Goal: Book appointment/travel/reservation

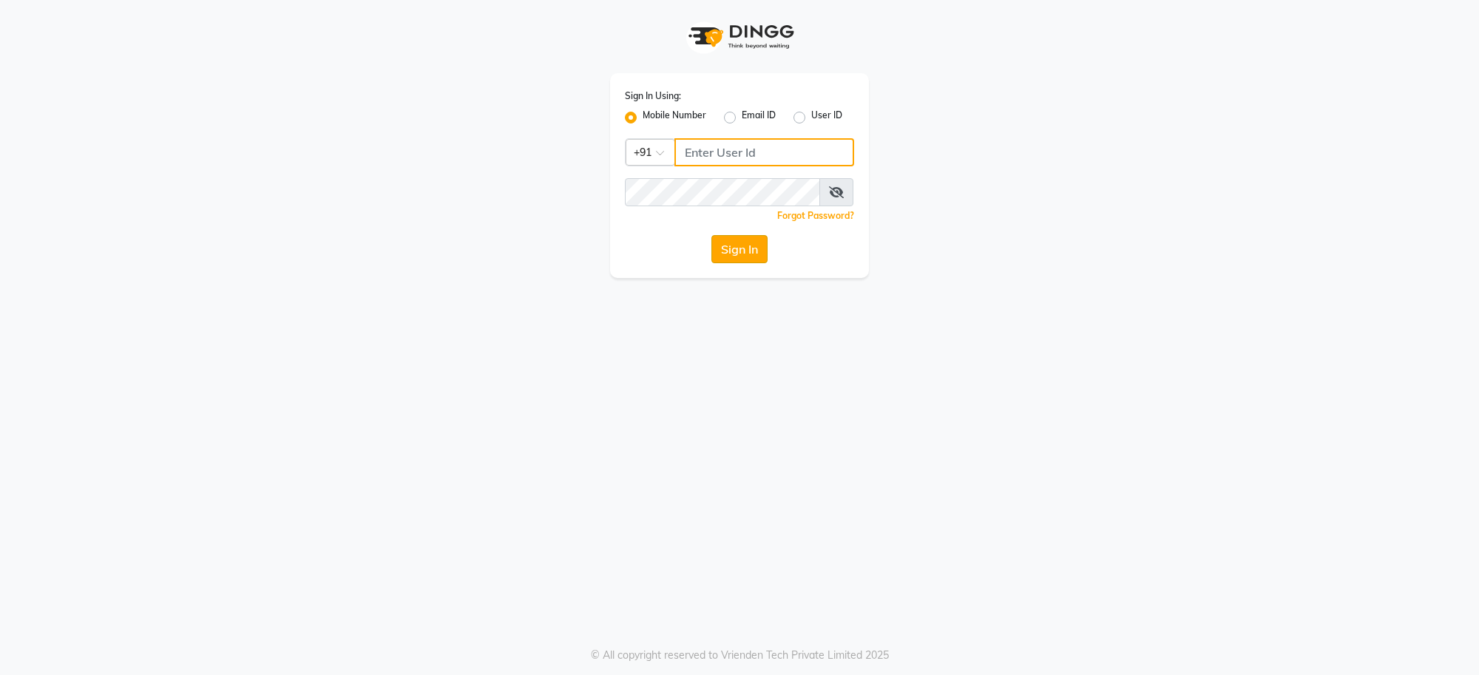
type input "7999981839"
click at [729, 242] on button "Sign In" at bounding box center [740, 249] width 56 height 28
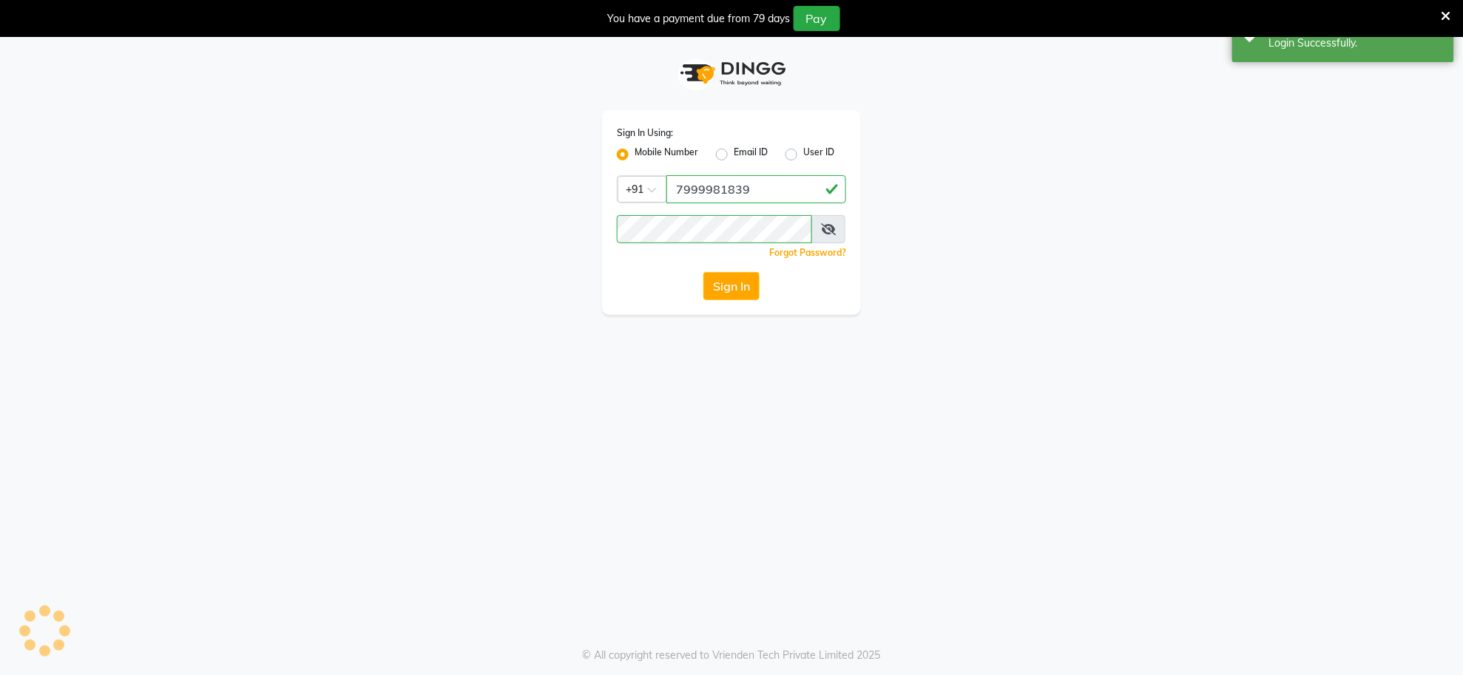
select select "service"
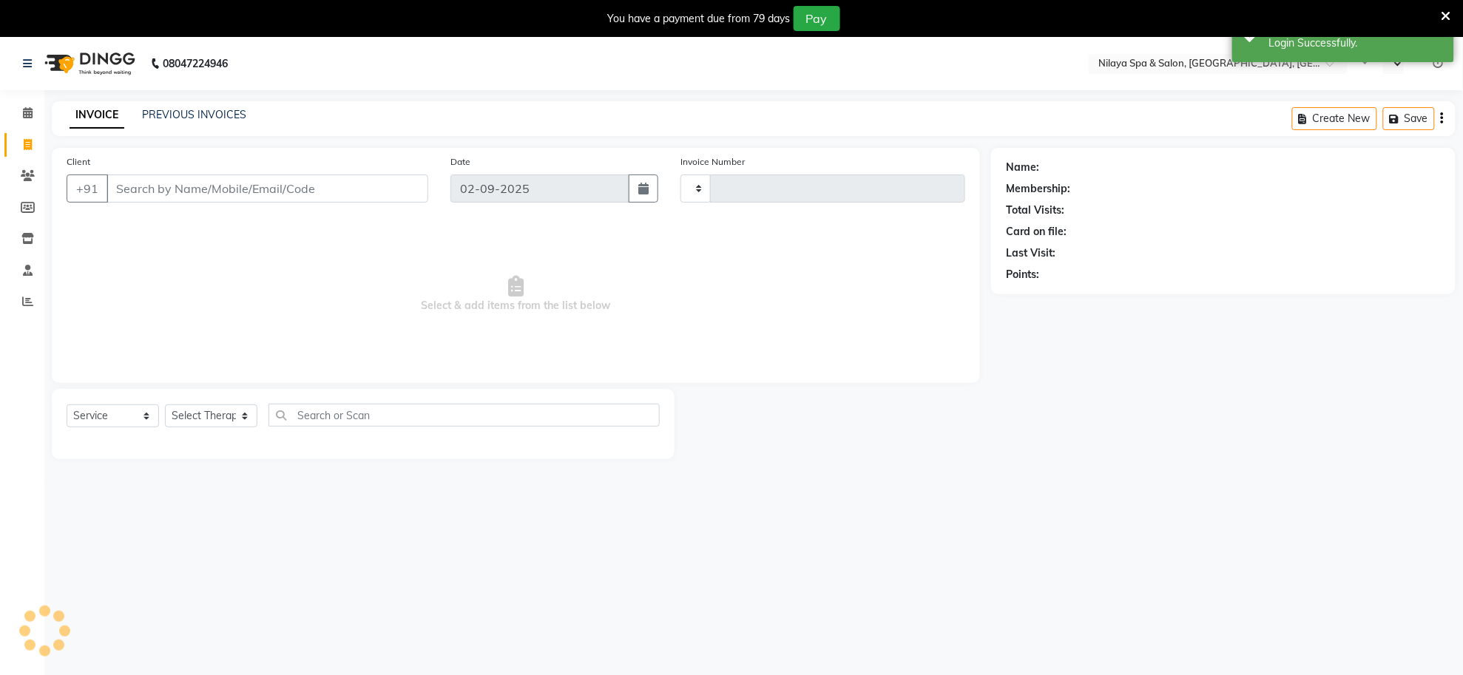
select select "en"
select select "8283"
type input "1249"
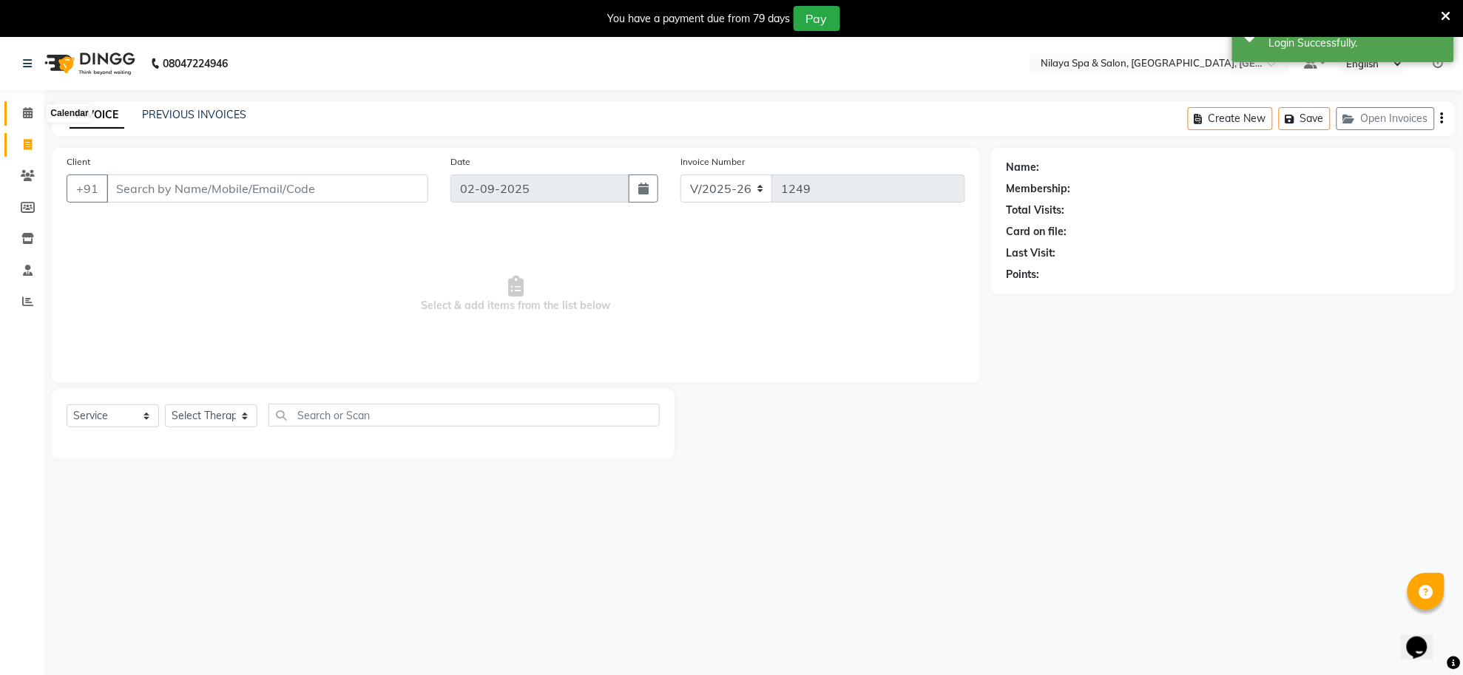
click at [28, 109] on icon at bounding box center [28, 112] width 10 height 11
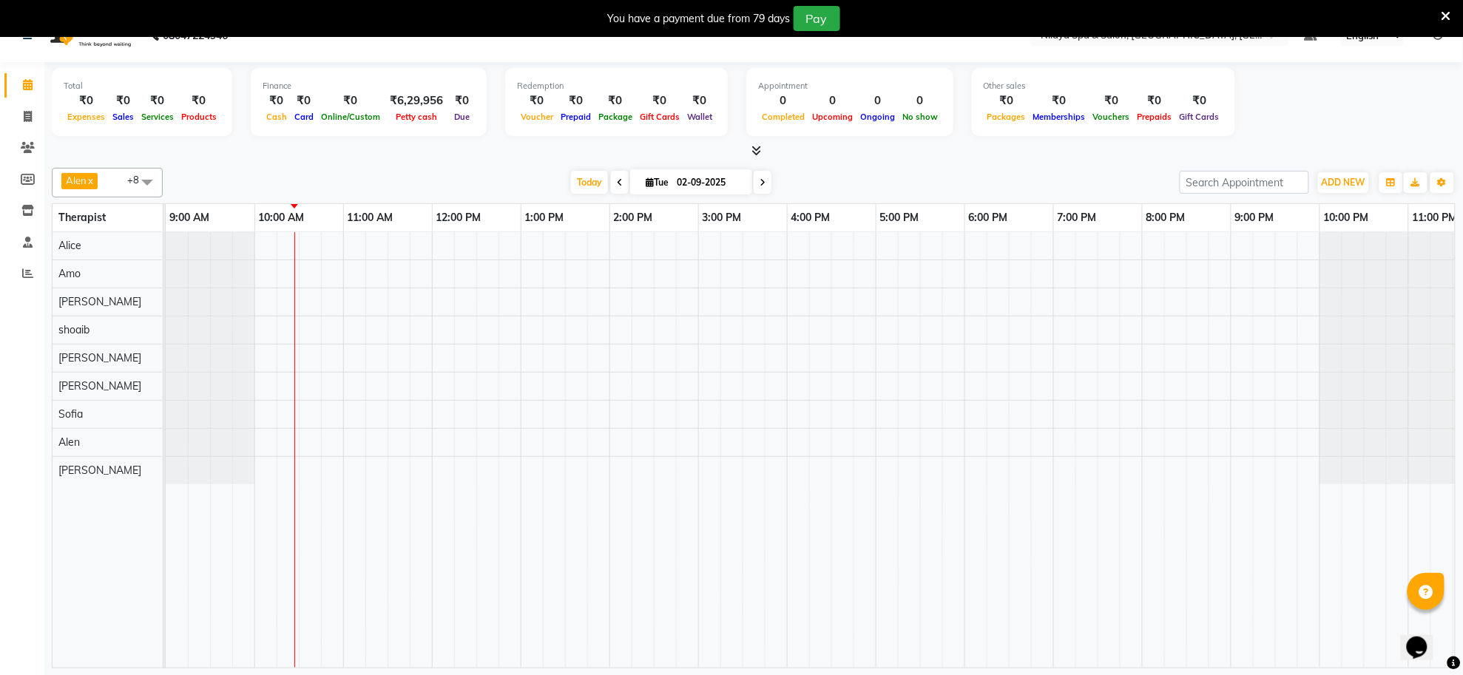
scroll to position [37, 0]
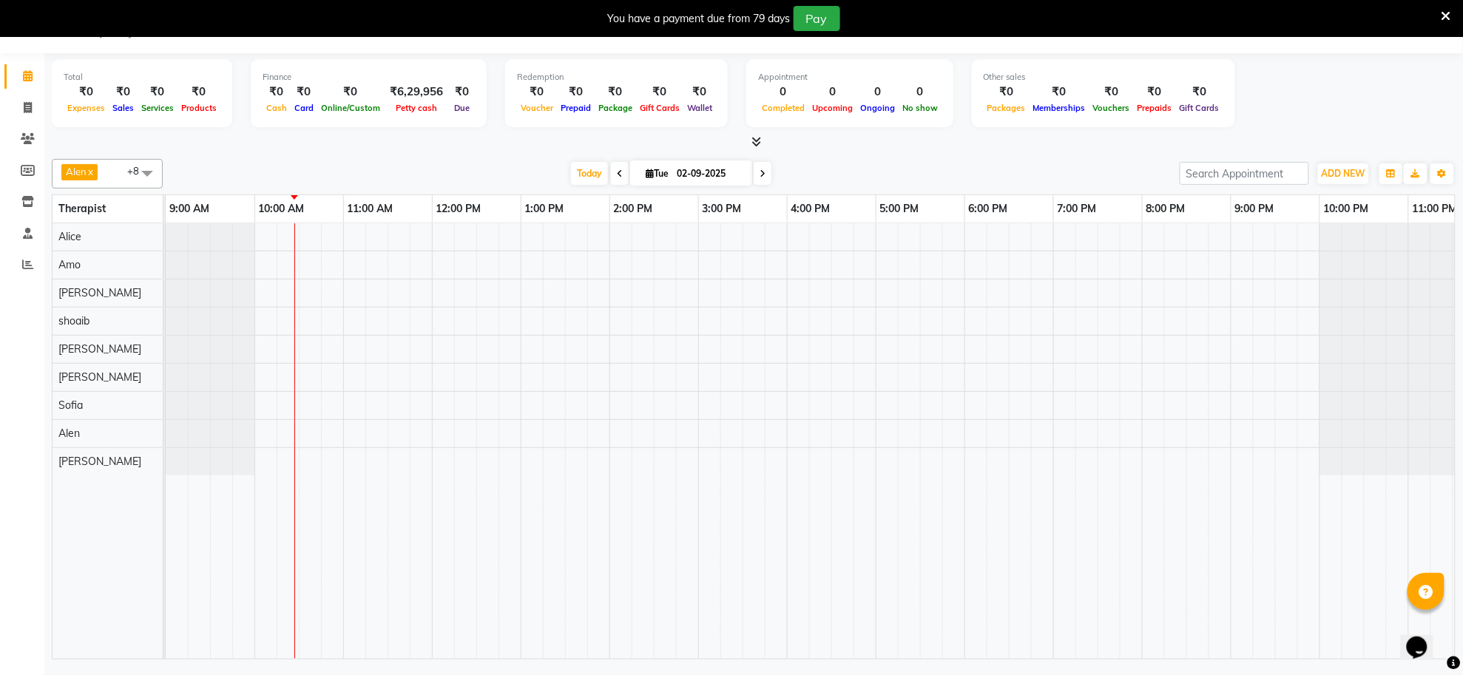
click at [304, 400] on div at bounding box center [831, 441] width 1331 height 436
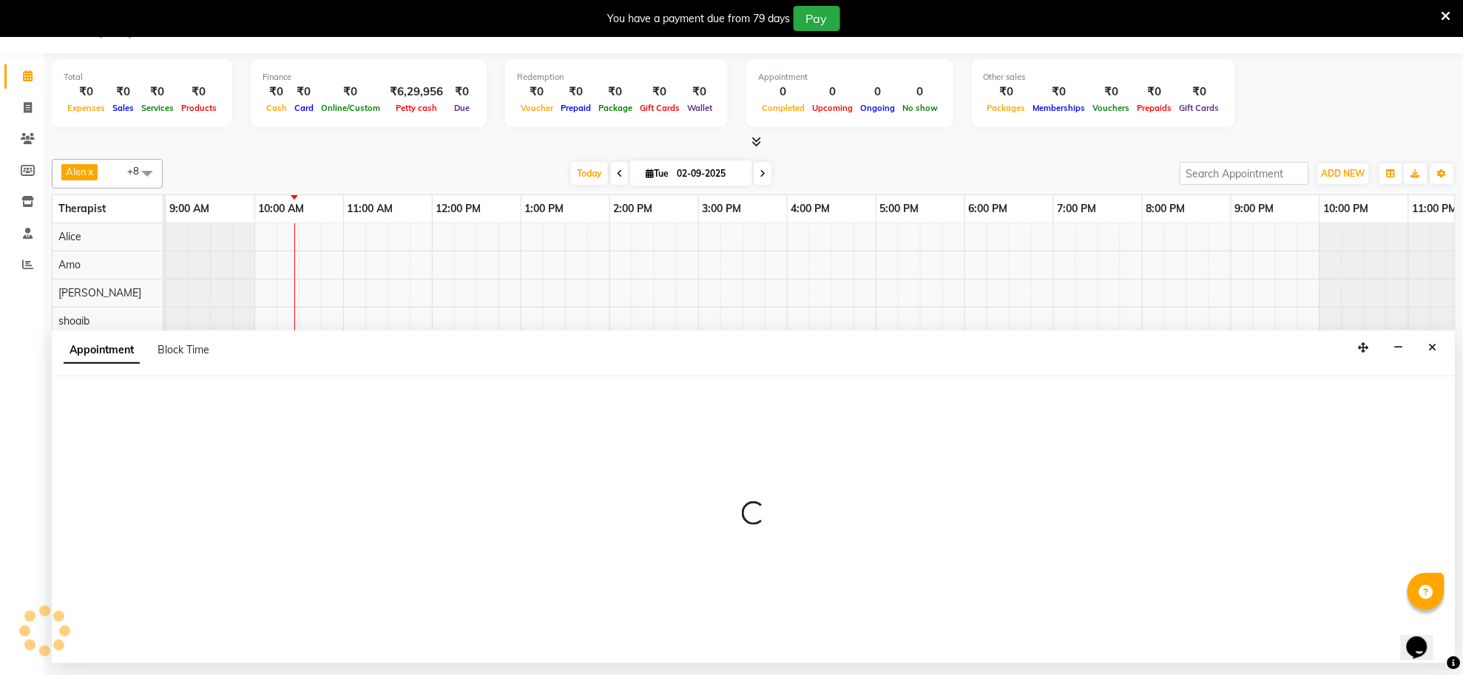
select select "84324"
select select "tentative"
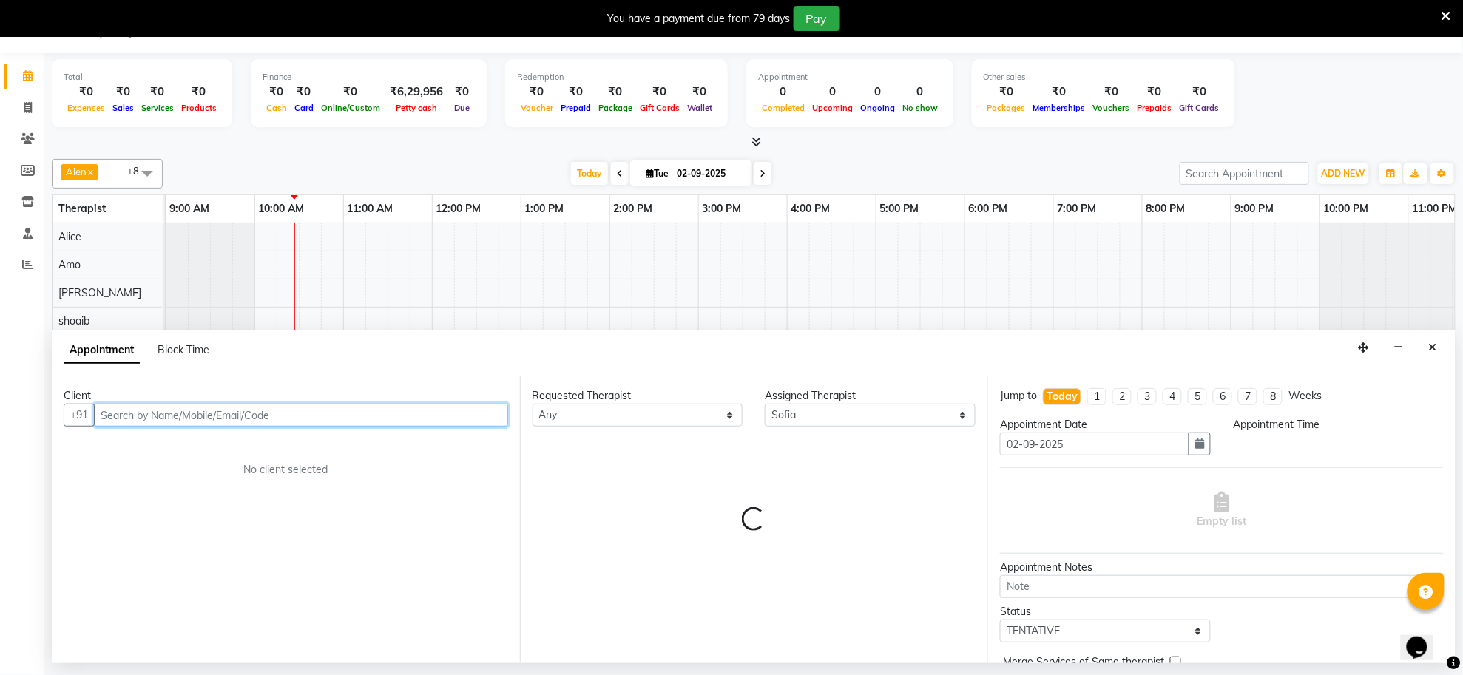
select select "630"
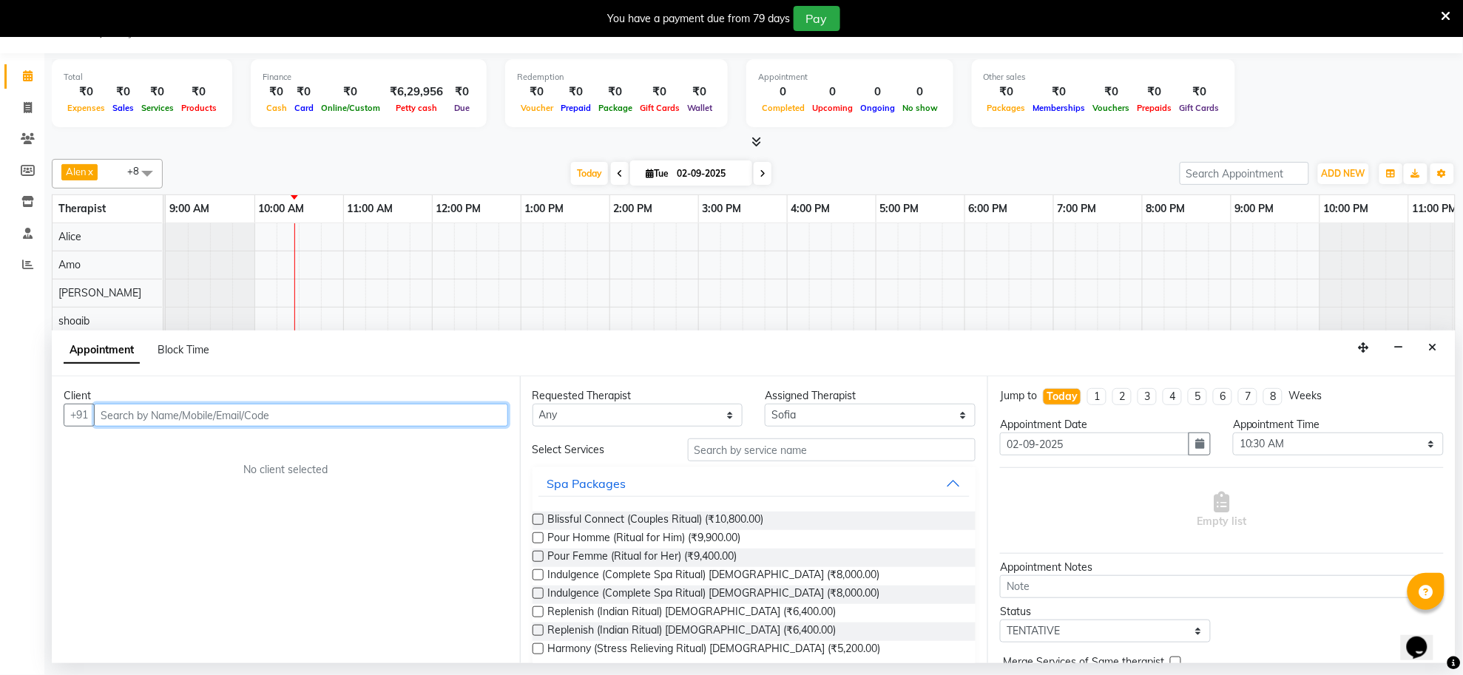
click at [291, 425] on input "text" at bounding box center [301, 415] width 414 height 23
click at [291, 414] on input "text" at bounding box center [301, 415] width 414 height 23
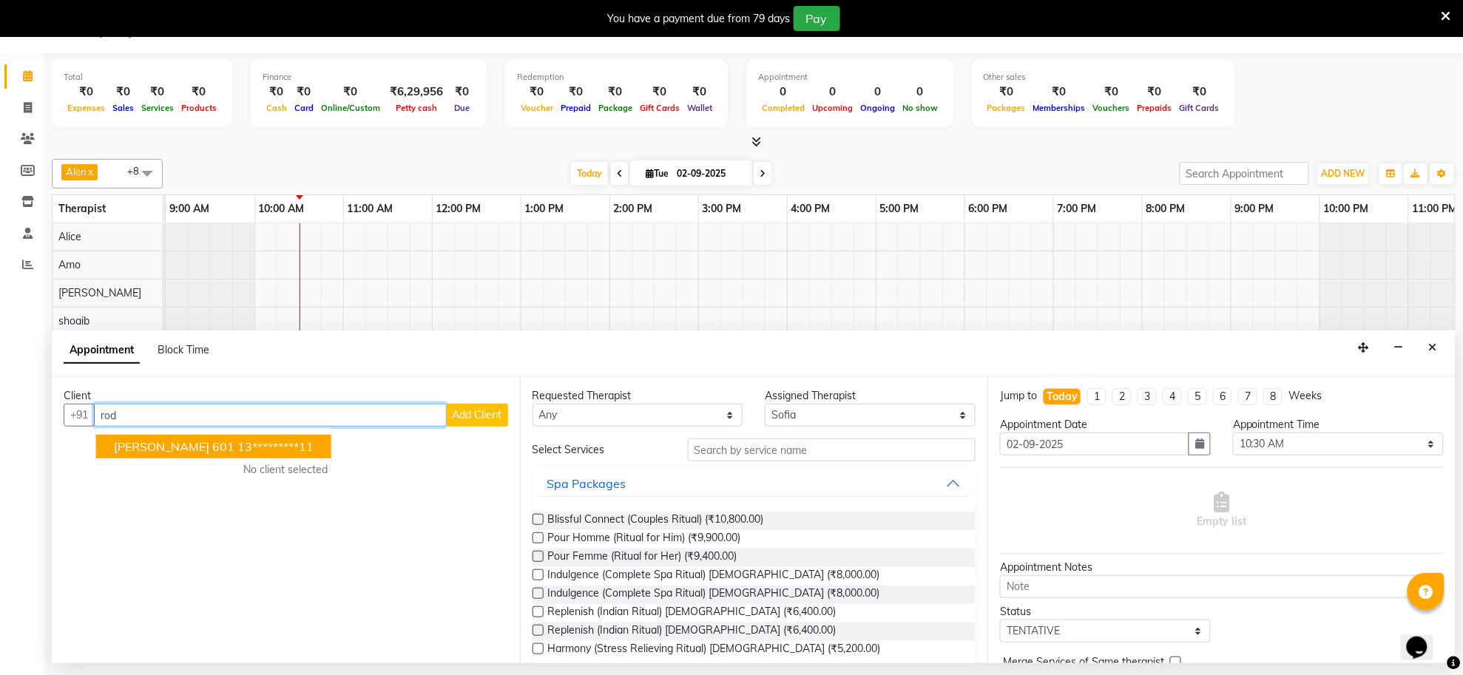
click at [237, 449] on ngb-highlight "13*********11" at bounding box center [275, 446] width 76 height 15
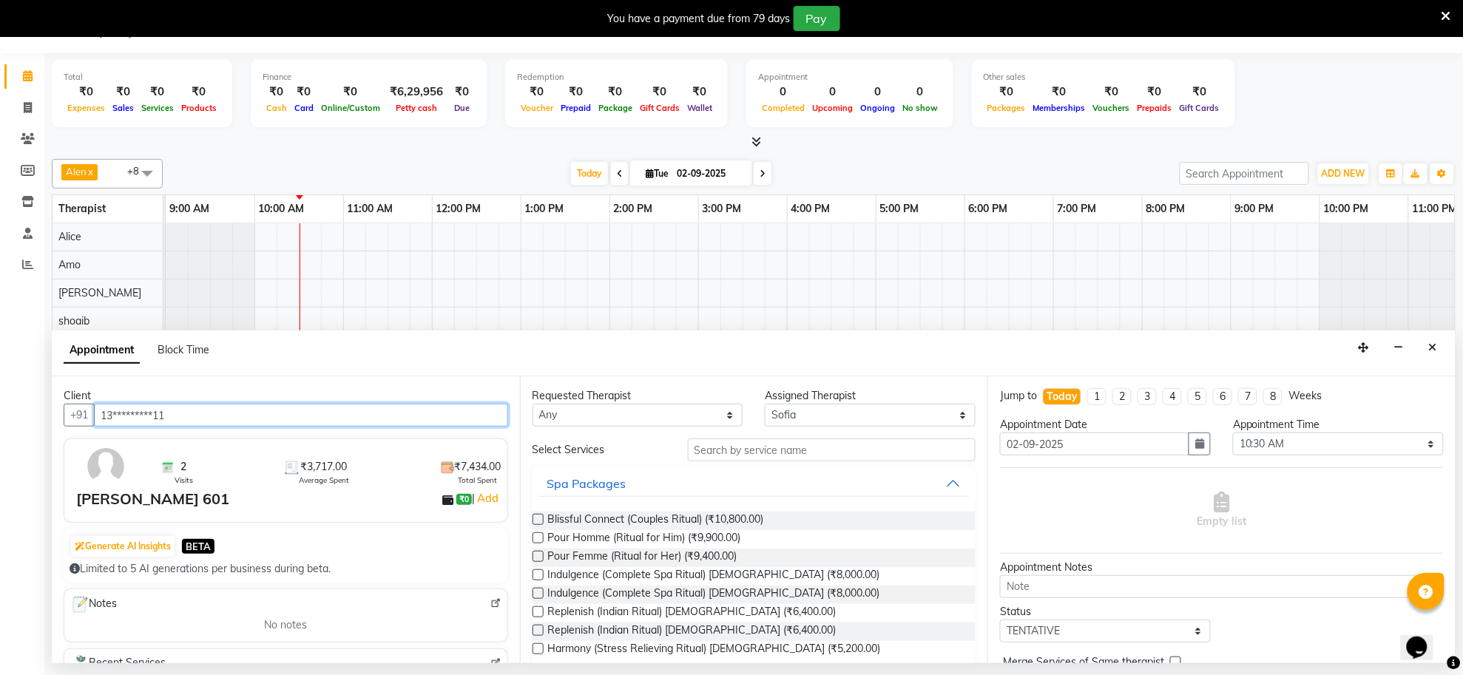
type input "13*********11"
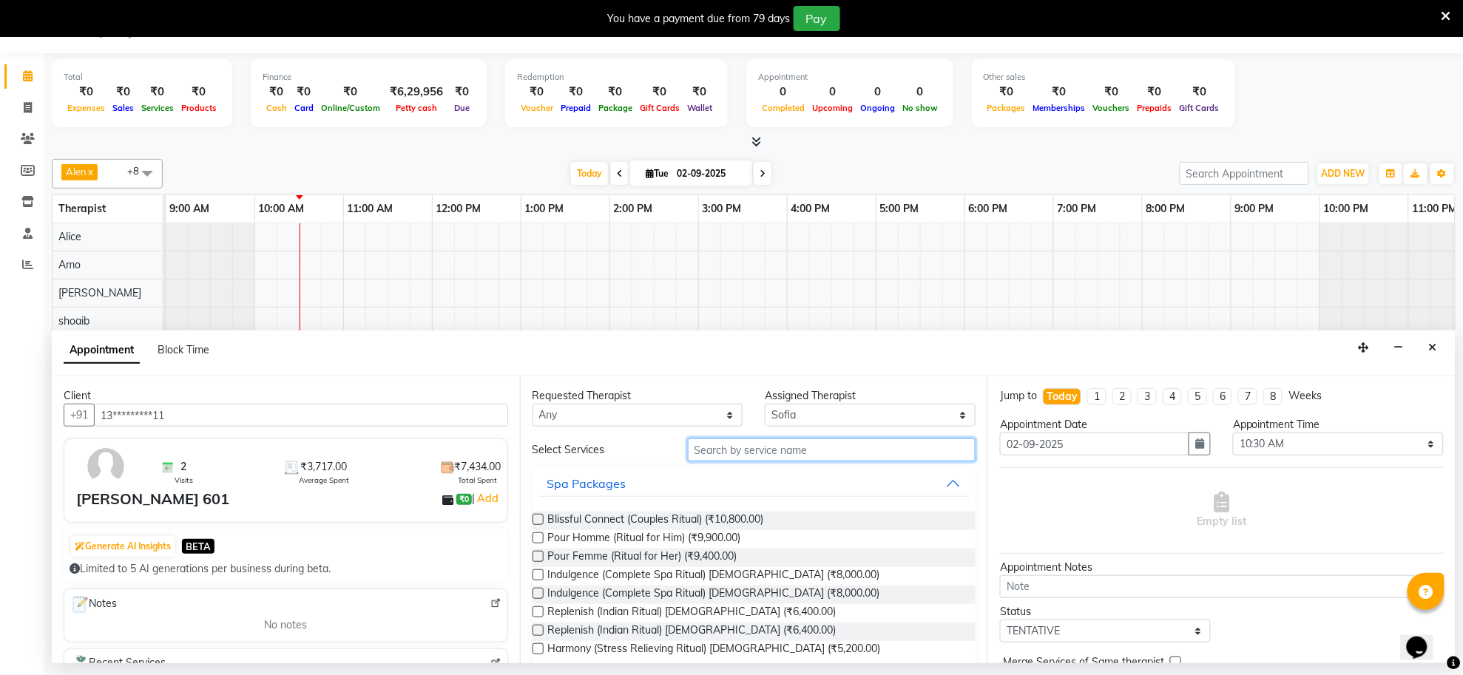
click at [707, 445] on input "text" at bounding box center [832, 450] width 288 height 23
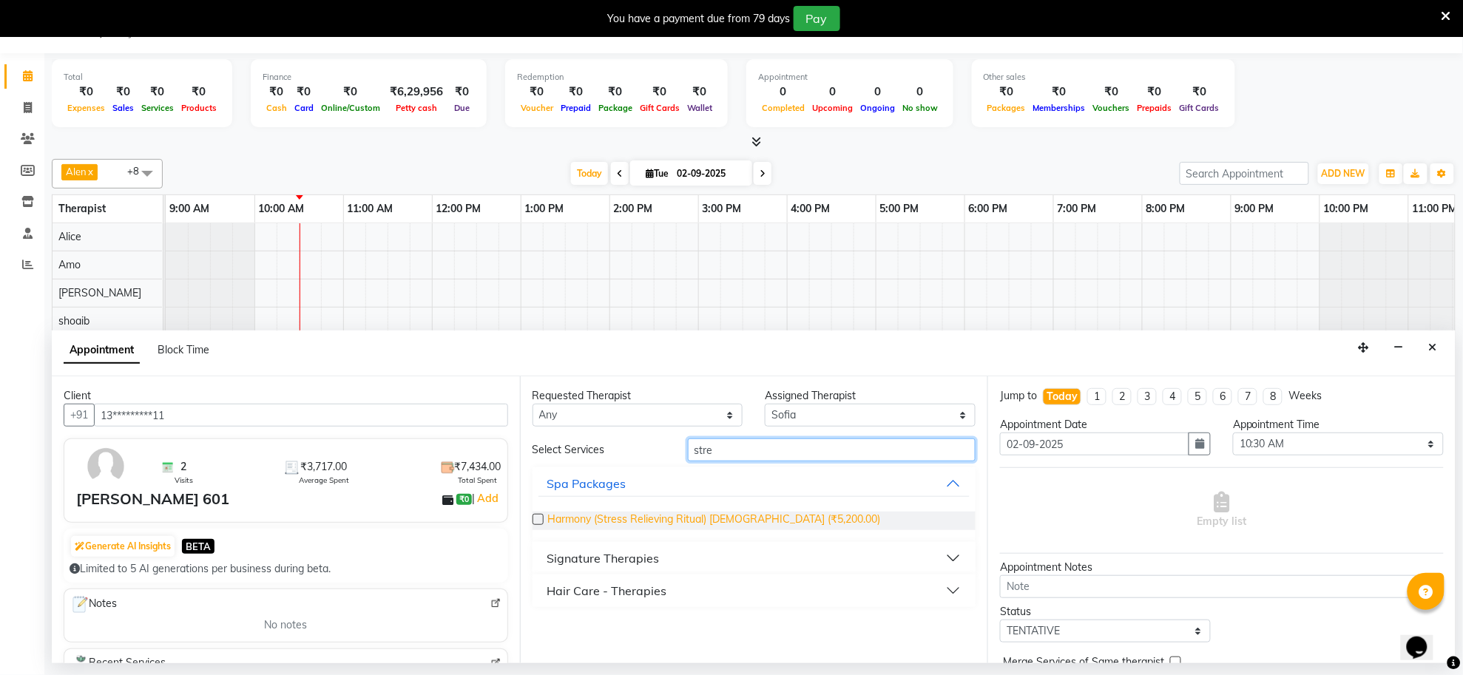
type input "stre"
click at [722, 515] on span "Harmony (Stress Relieving Ritual) [DEMOGRAPHIC_DATA] (₹5,200.00)" at bounding box center [714, 521] width 333 height 18
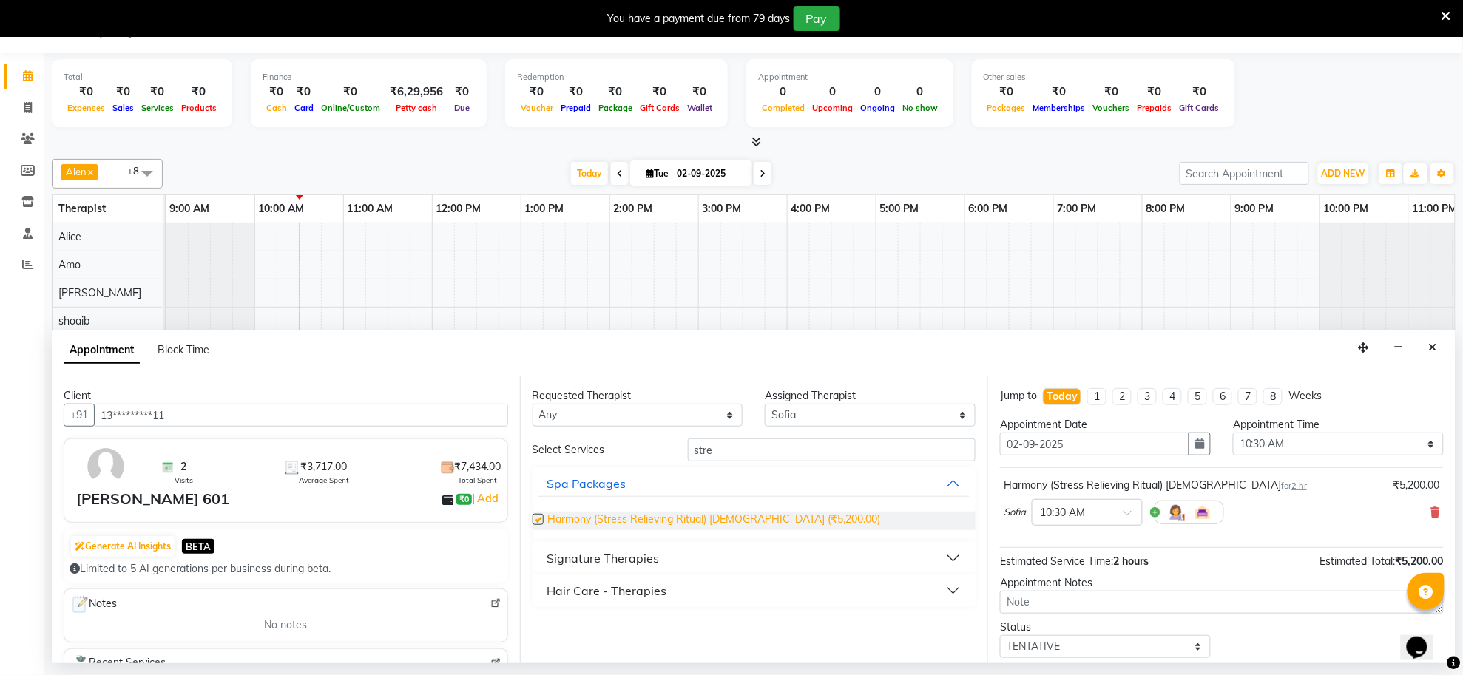
checkbox input "false"
click at [642, 556] on div "Signature Therapies" at bounding box center [603, 559] width 112 height 18
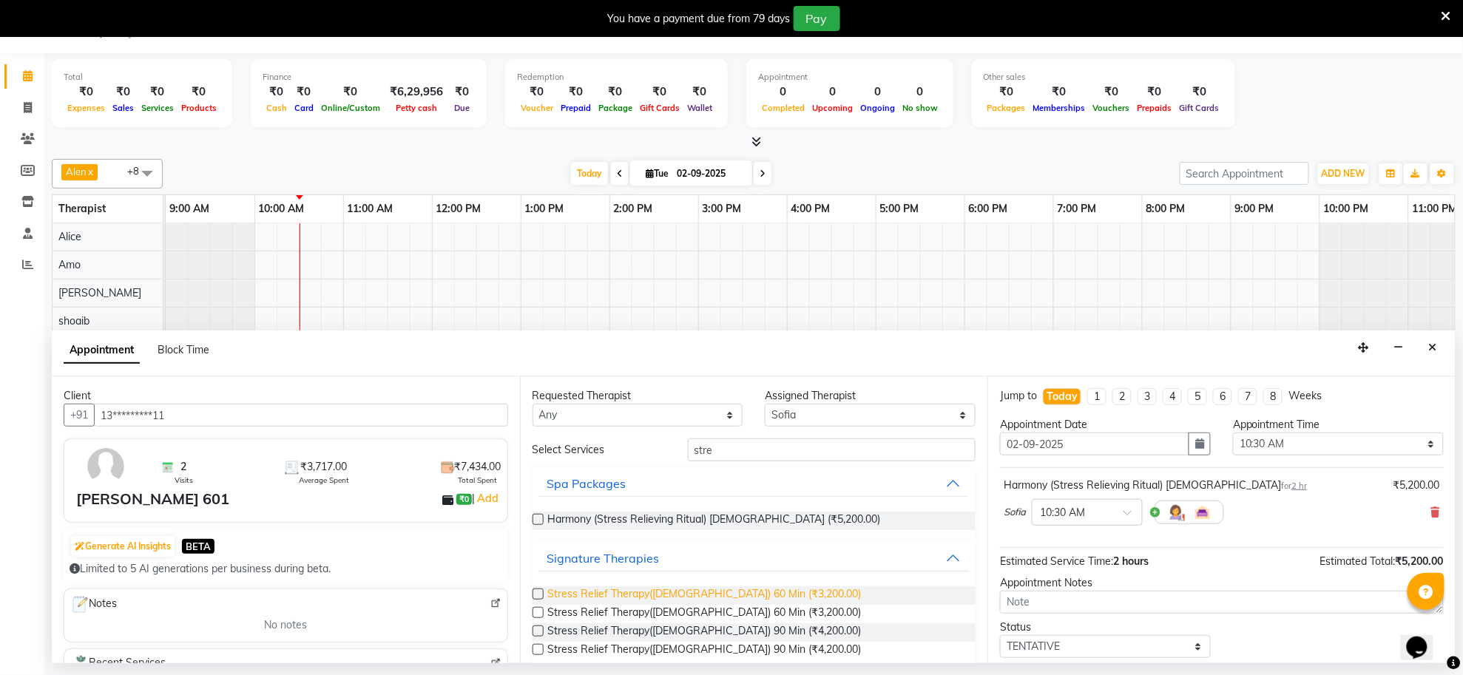
click at [660, 589] on span "Stress Relief Therapy([DEMOGRAPHIC_DATA]) 60 Min (₹3,200.00)" at bounding box center [705, 596] width 314 height 18
checkbox input "false"
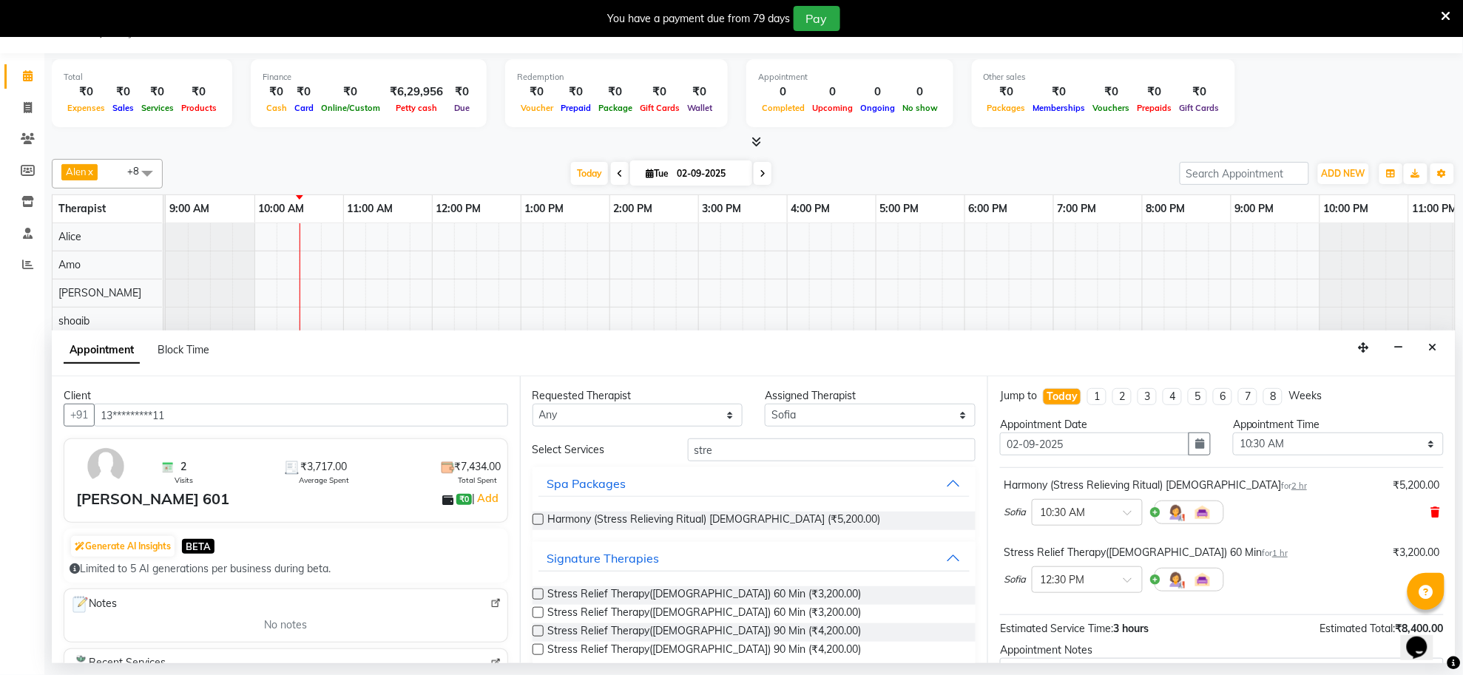
click at [1431, 511] on icon at bounding box center [1435, 512] width 9 height 10
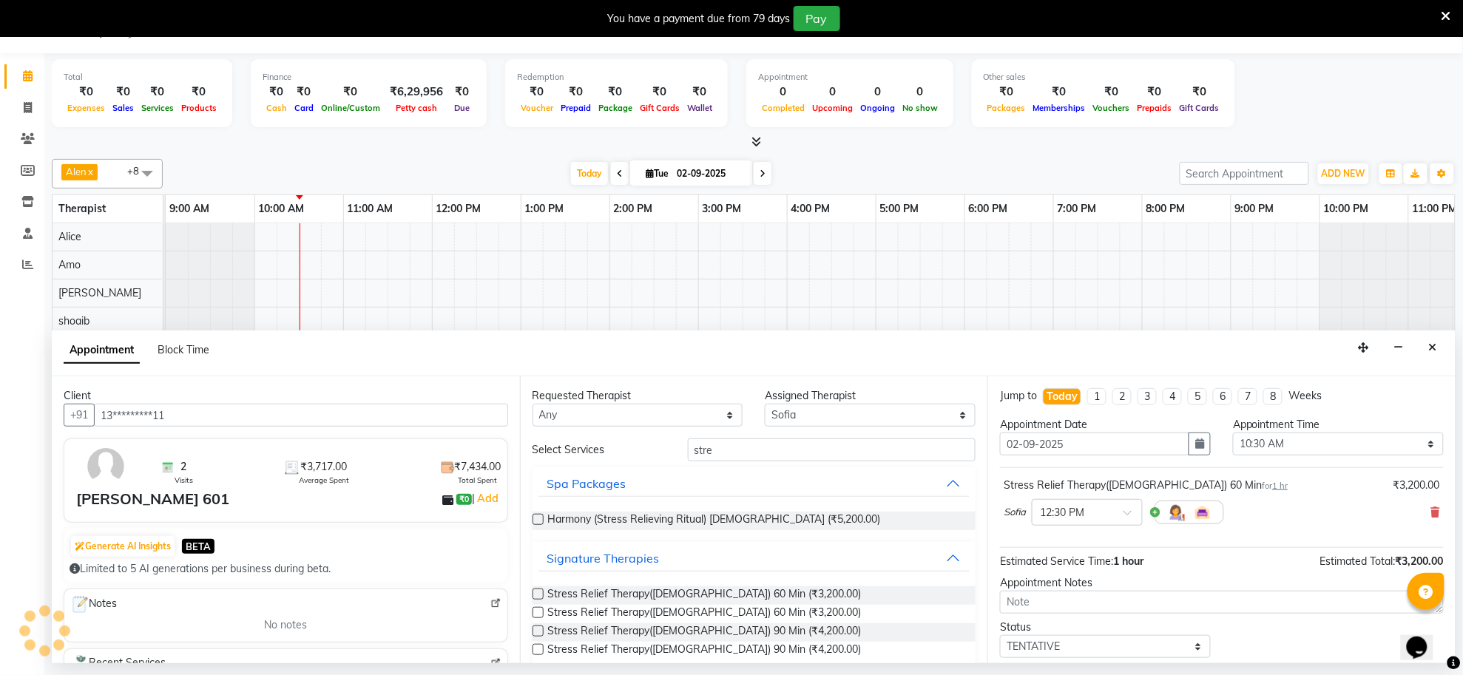
scroll to position [89, 0]
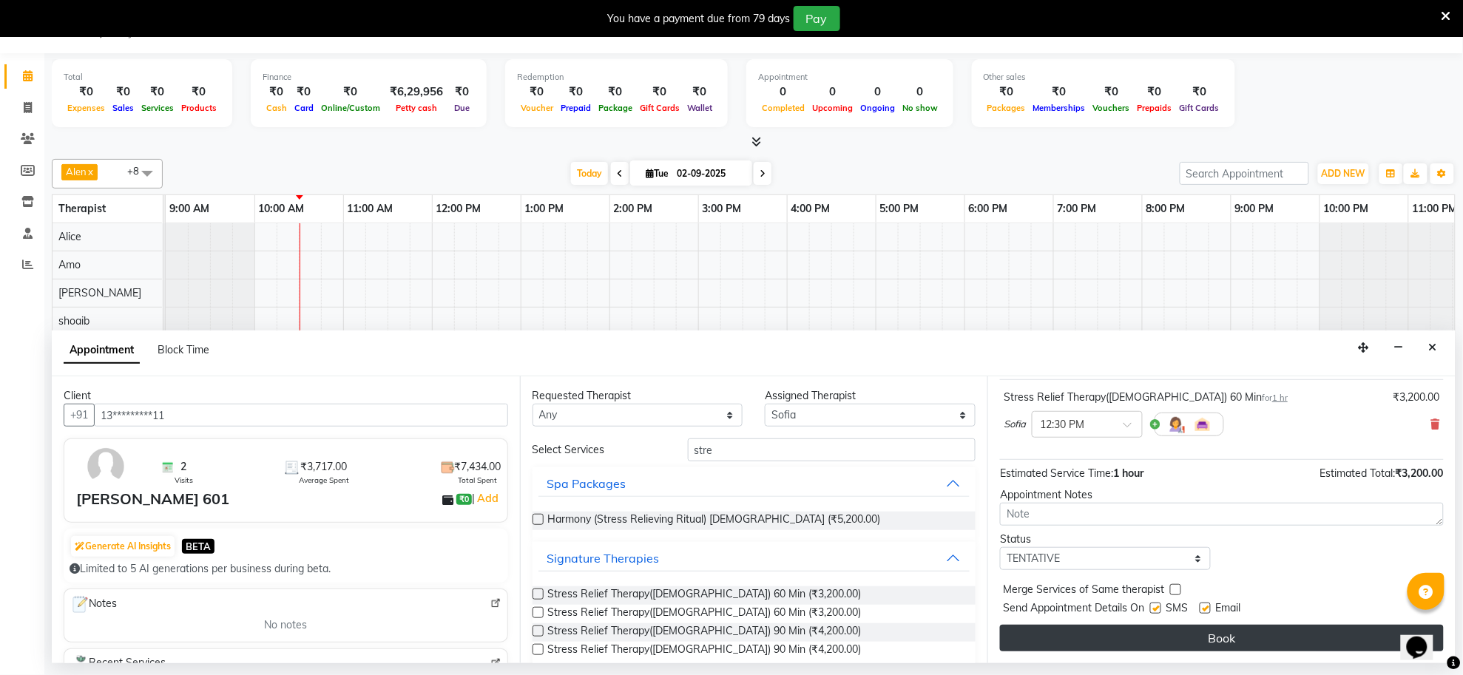
click at [1218, 644] on button "Book" at bounding box center [1222, 638] width 444 height 27
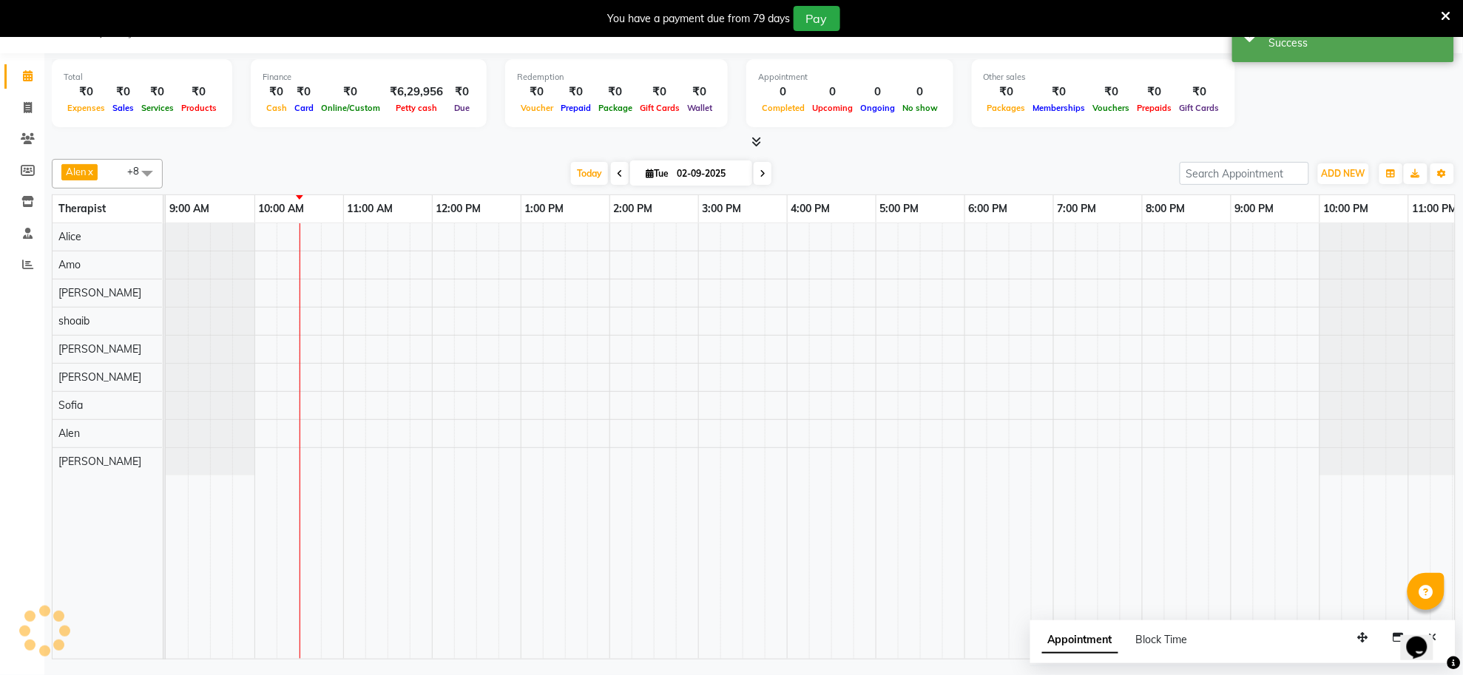
scroll to position [0, 0]
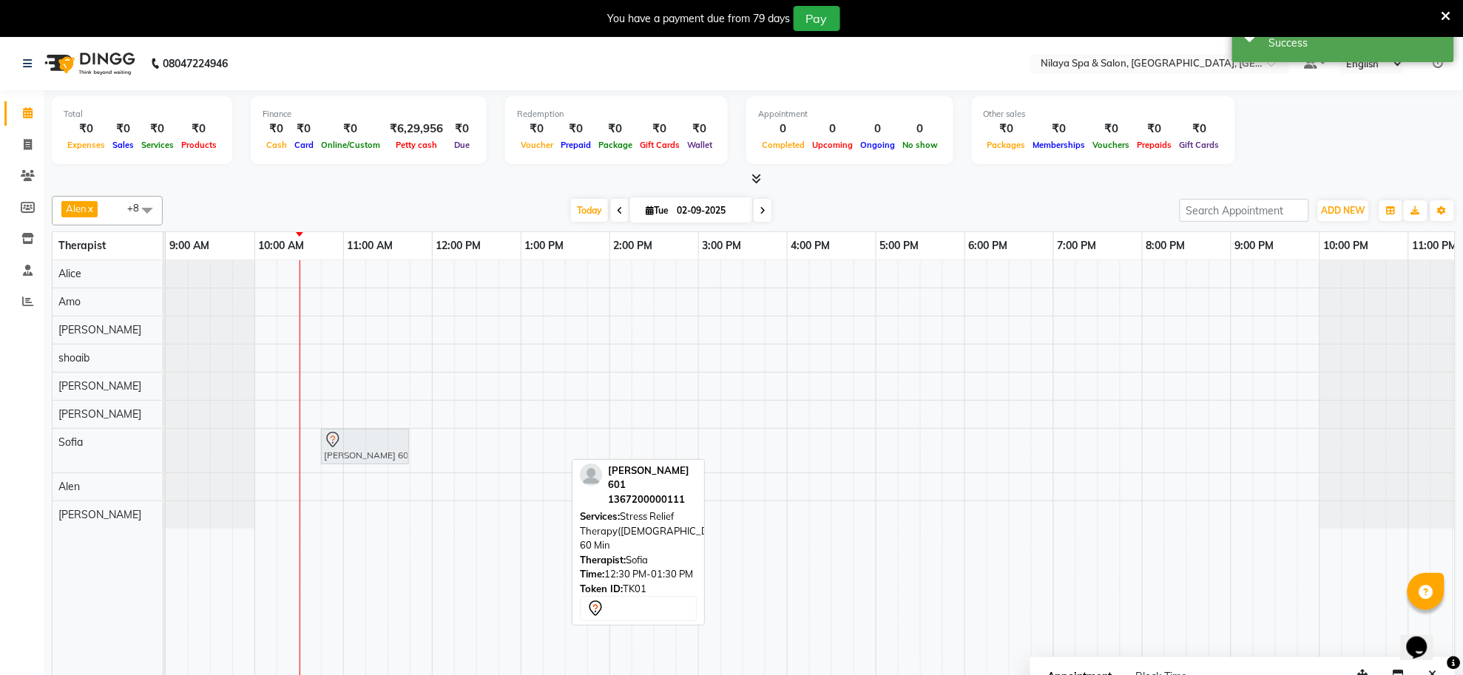
drag, startPoint x: 496, startPoint y: 457, endPoint x: 338, endPoint y: 464, distance: 158.5
click at [166, 464] on div "[PERSON_NAME] 601, TK01, 12:30 PM-01:30 PM, Stress Relief Therapy([DEMOGRAPHIC_…" at bounding box center [166, 451] width 0 height 44
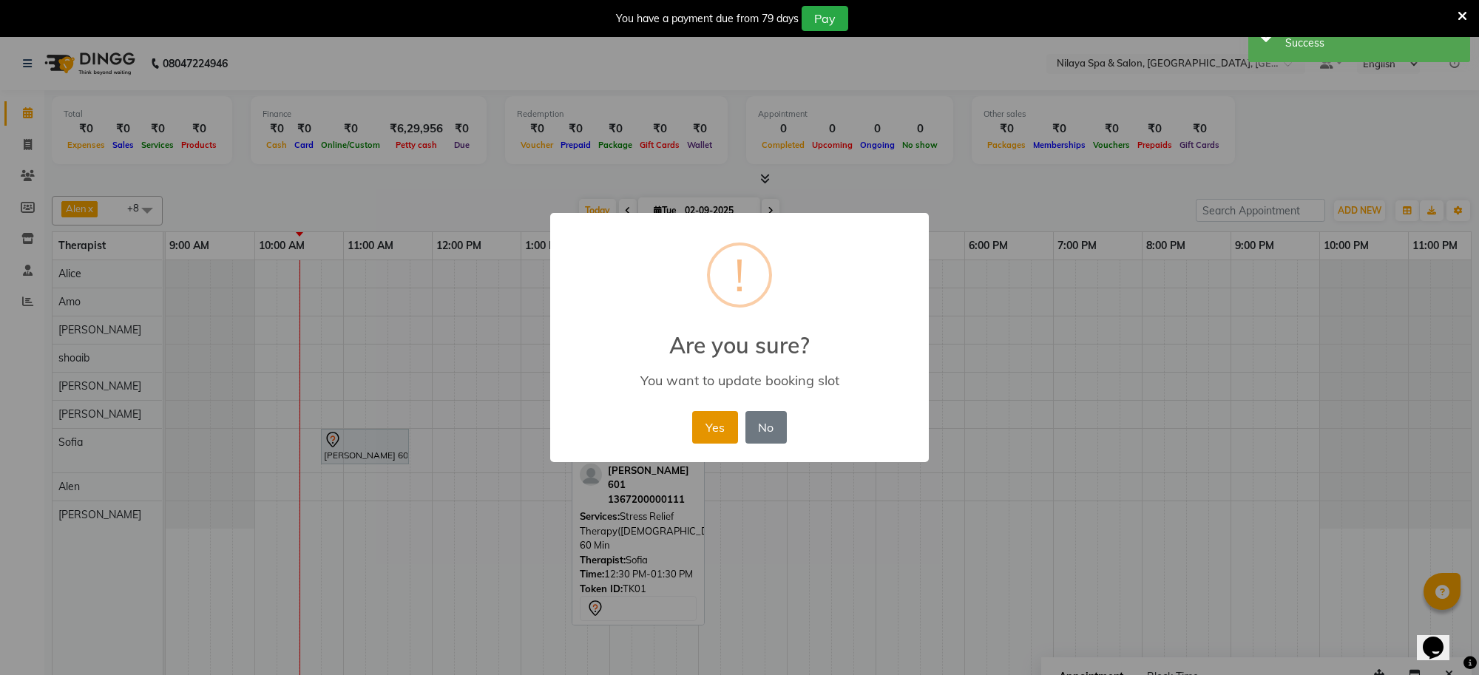
click at [722, 437] on button "Yes" at bounding box center [714, 427] width 45 height 33
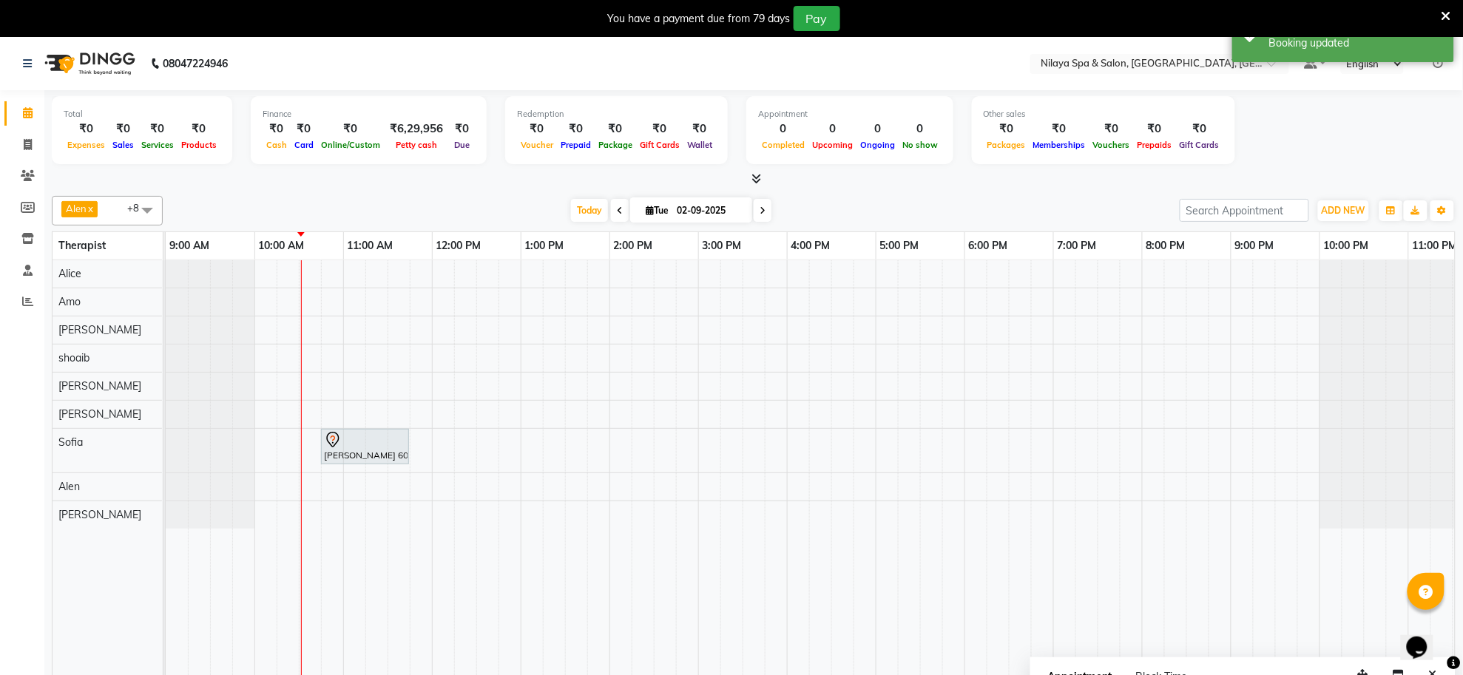
click at [620, 490] on div "[PERSON_NAME] 601, TK01, 10:45 AM-11:45 AM, Stress Relief Therapy([DEMOGRAPHIC_…" at bounding box center [831, 478] width 1331 height 436
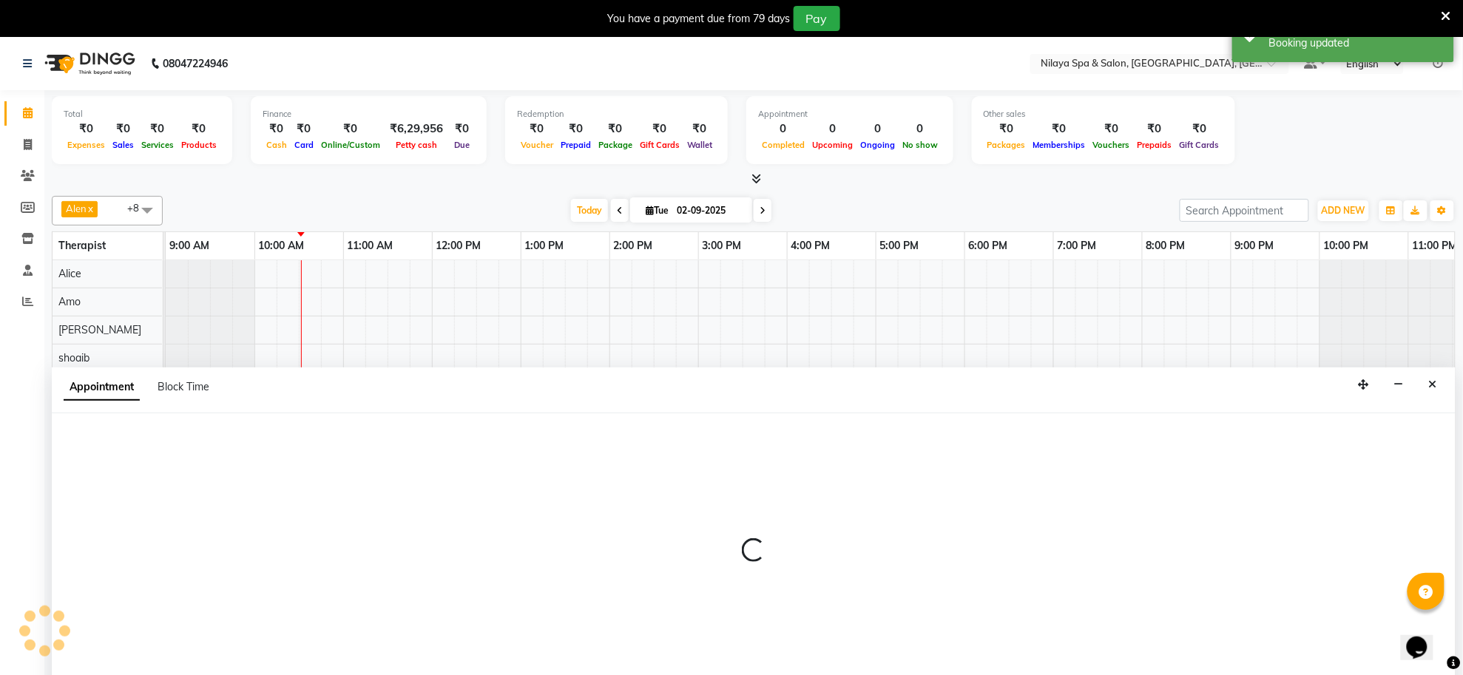
scroll to position [37, 0]
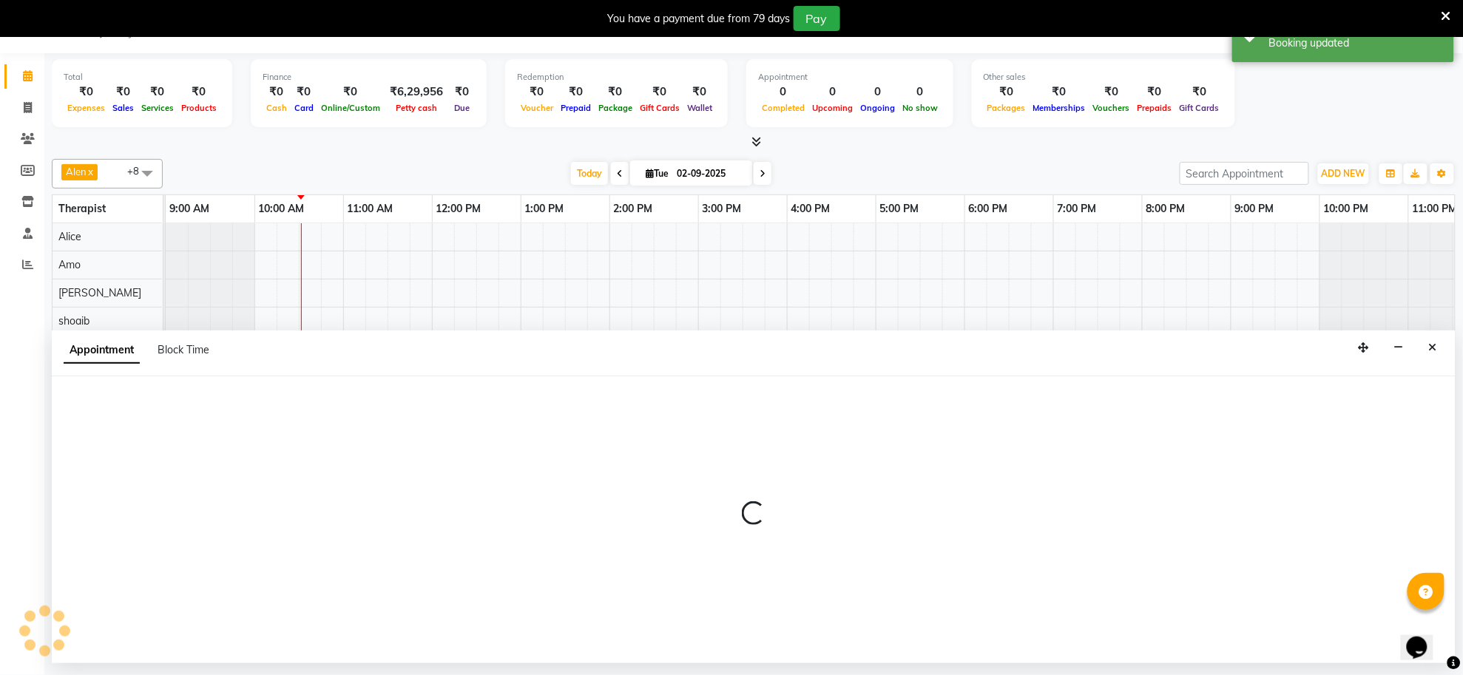
select select "84325"
select select "tentative"
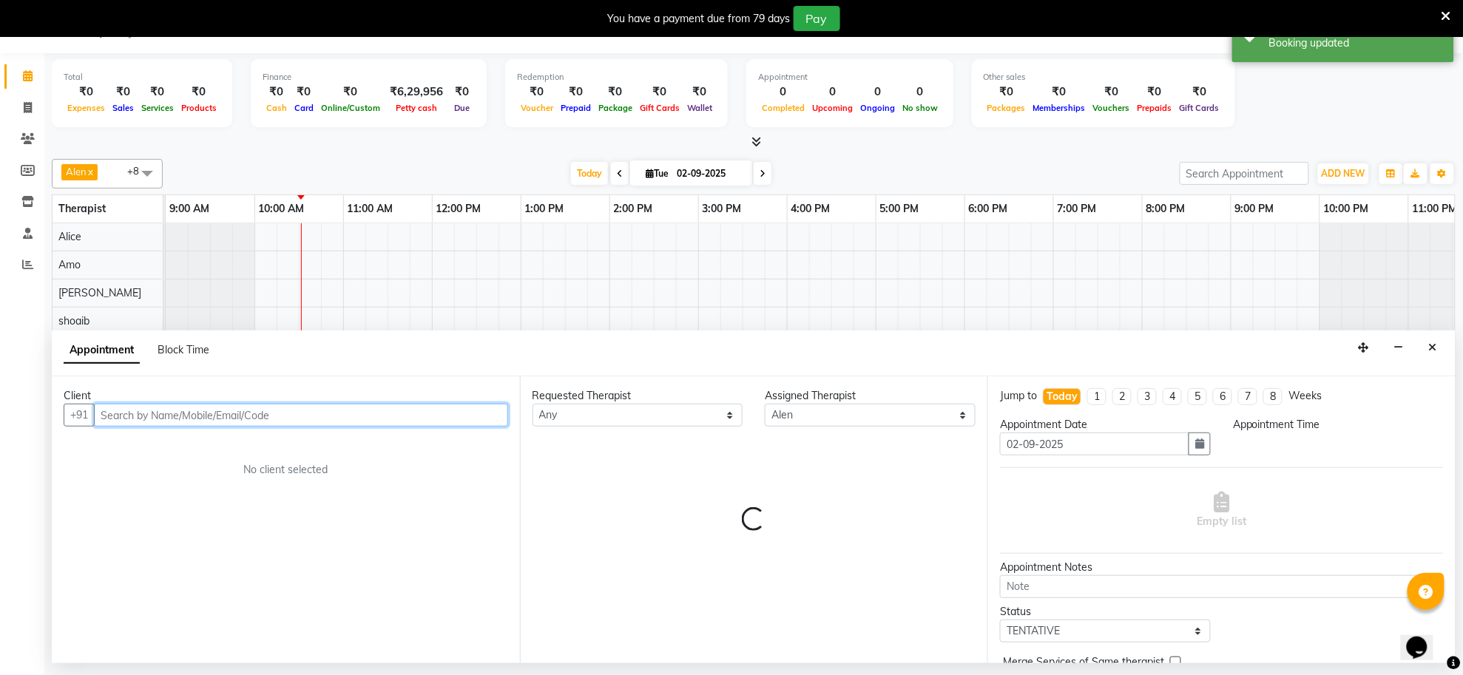
select select "840"
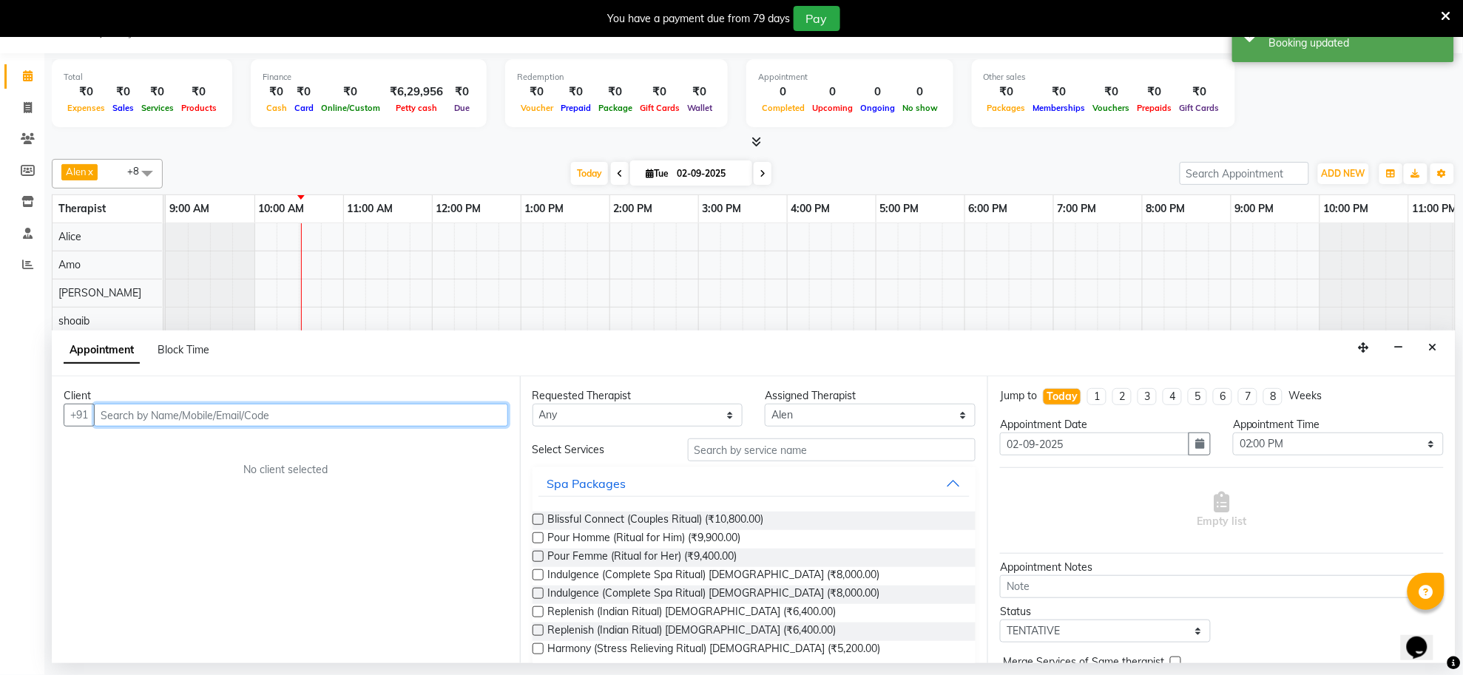
click at [249, 416] on input "text" at bounding box center [301, 415] width 414 height 23
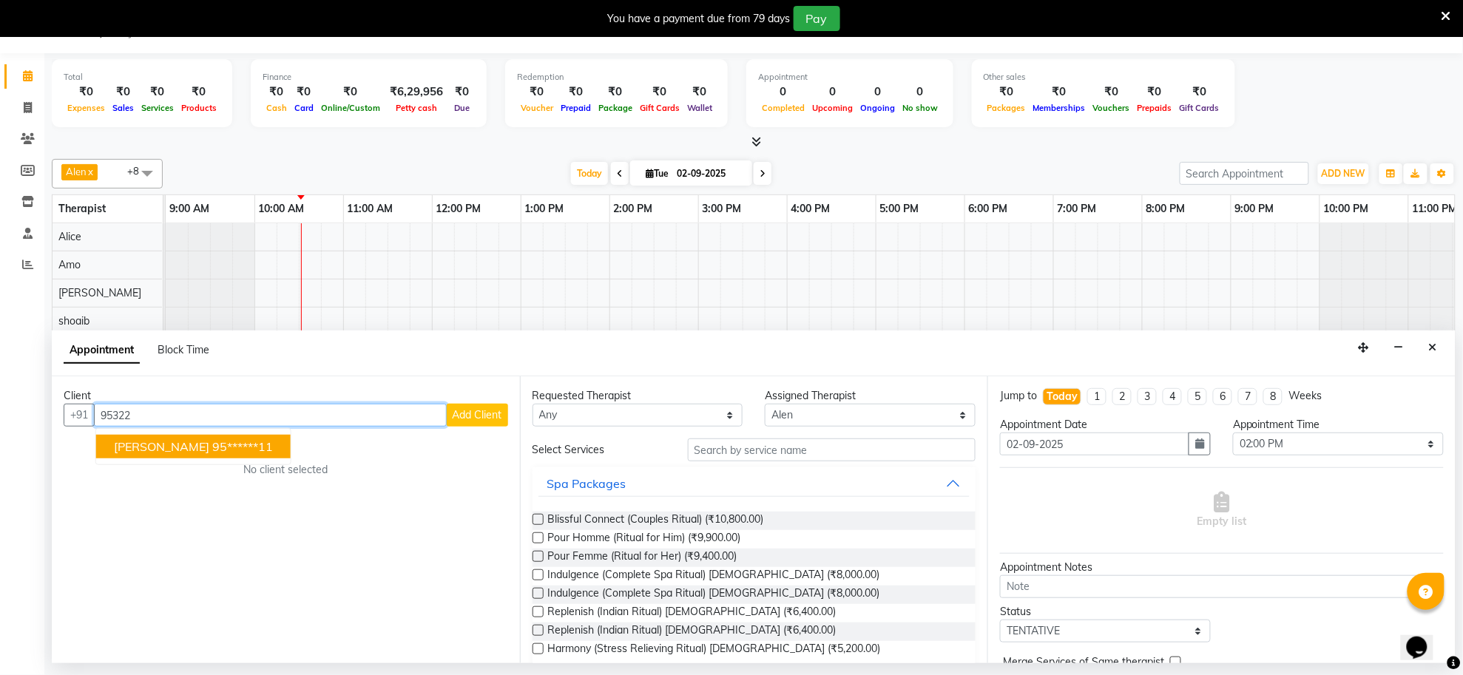
click at [153, 459] on button "[PERSON_NAME] jaiswal 95******11" at bounding box center [193, 447] width 195 height 24
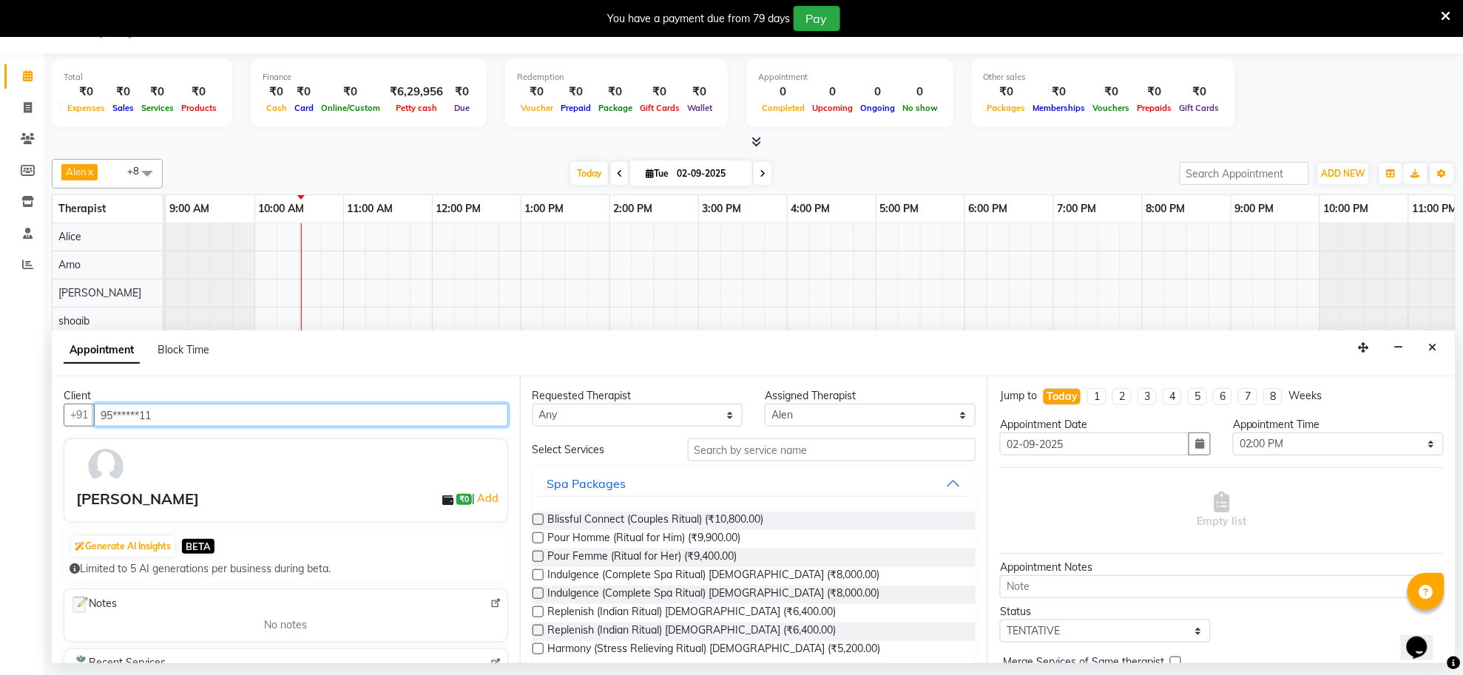
type input "95******11"
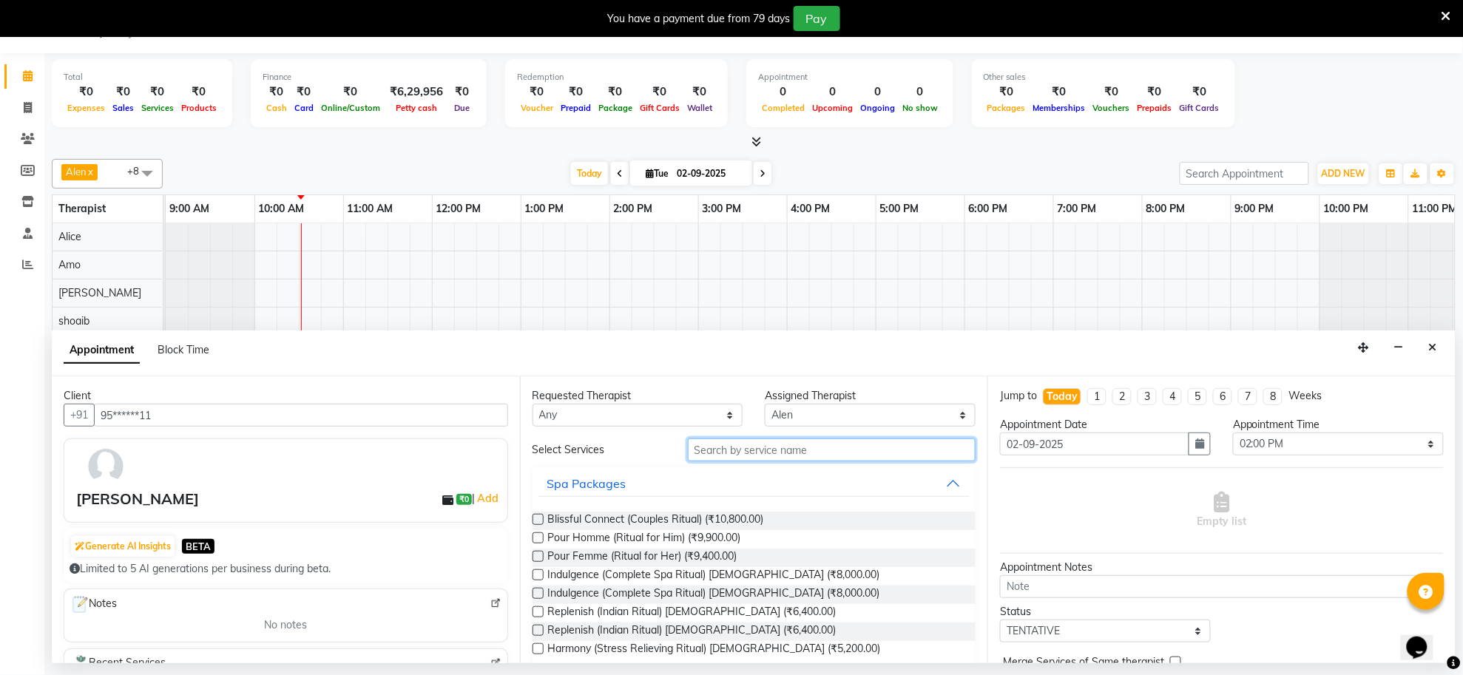
click at [791, 453] on input "text" at bounding box center [832, 450] width 288 height 23
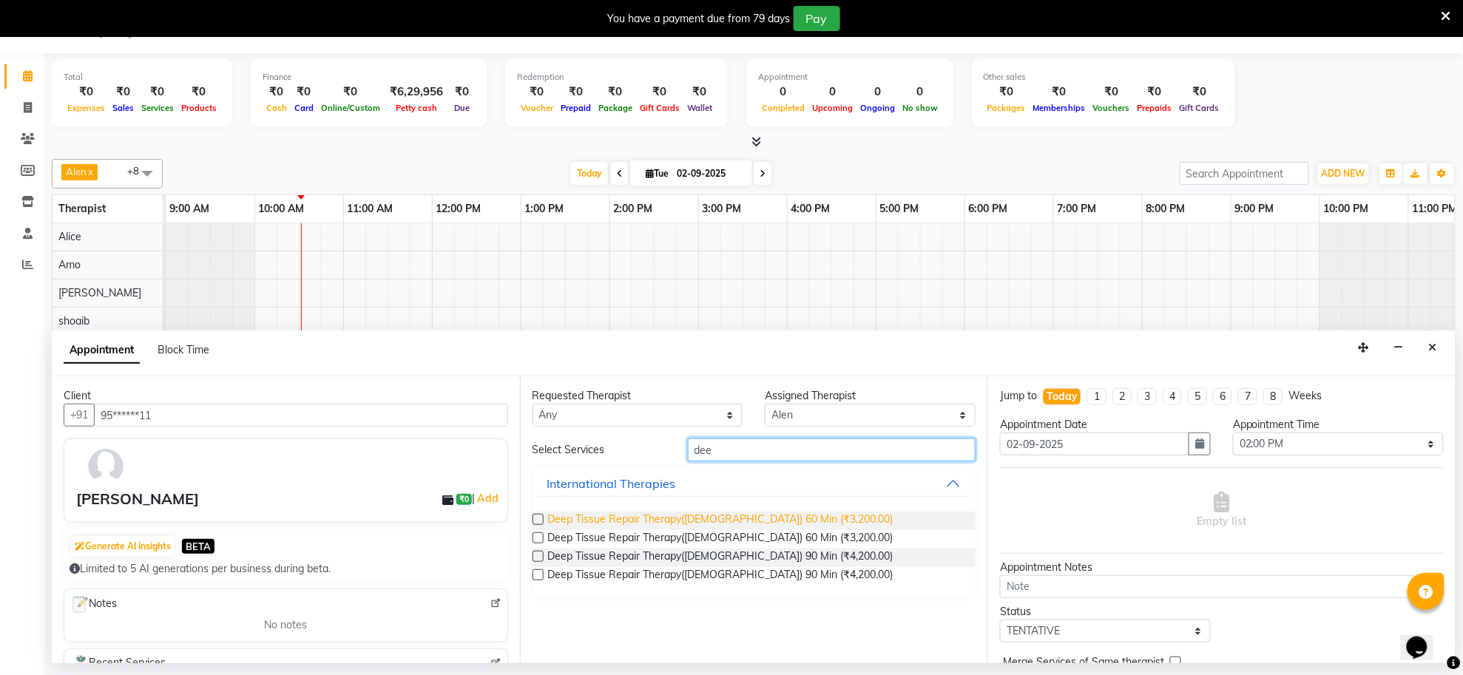
type input "dee"
click at [775, 519] on span "Deep Tissue Repair Therapy([DEMOGRAPHIC_DATA]) 60 Min (₹3,200.00)" at bounding box center [720, 521] width 345 height 18
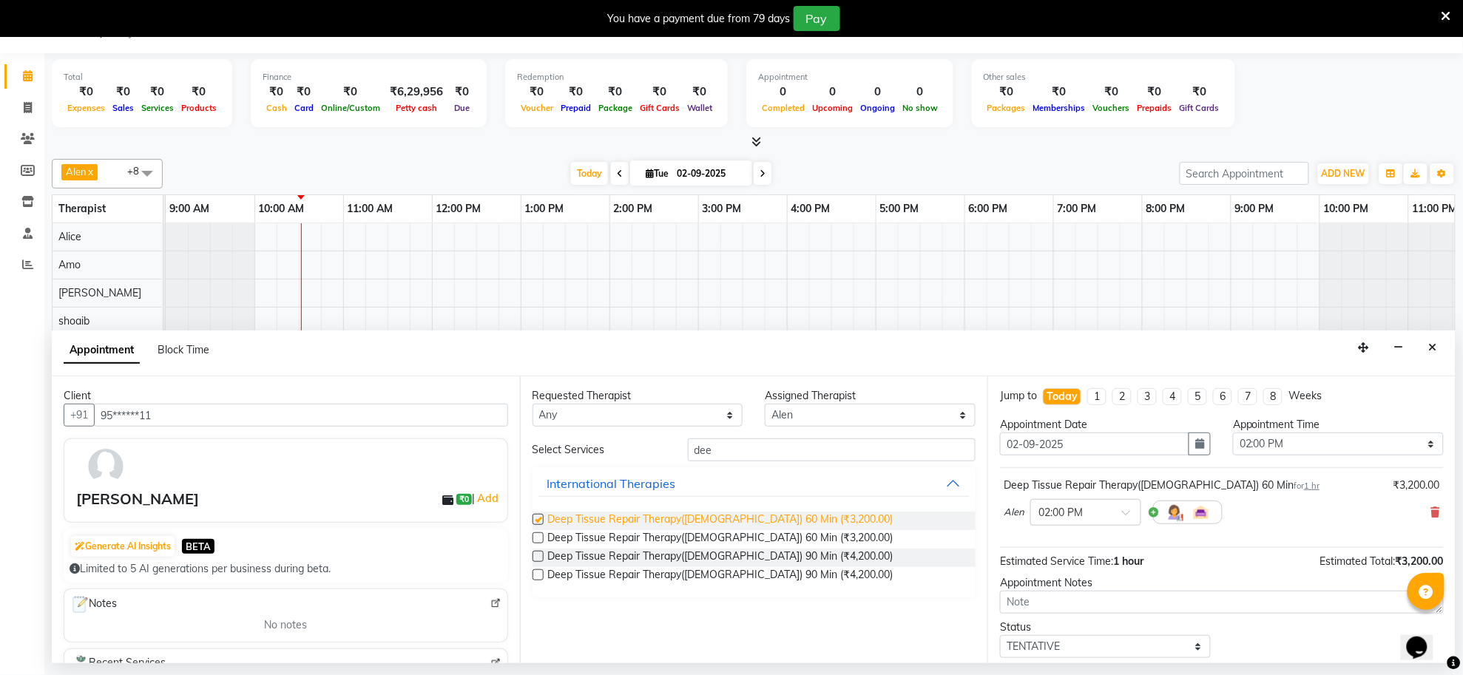
checkbox input "false"
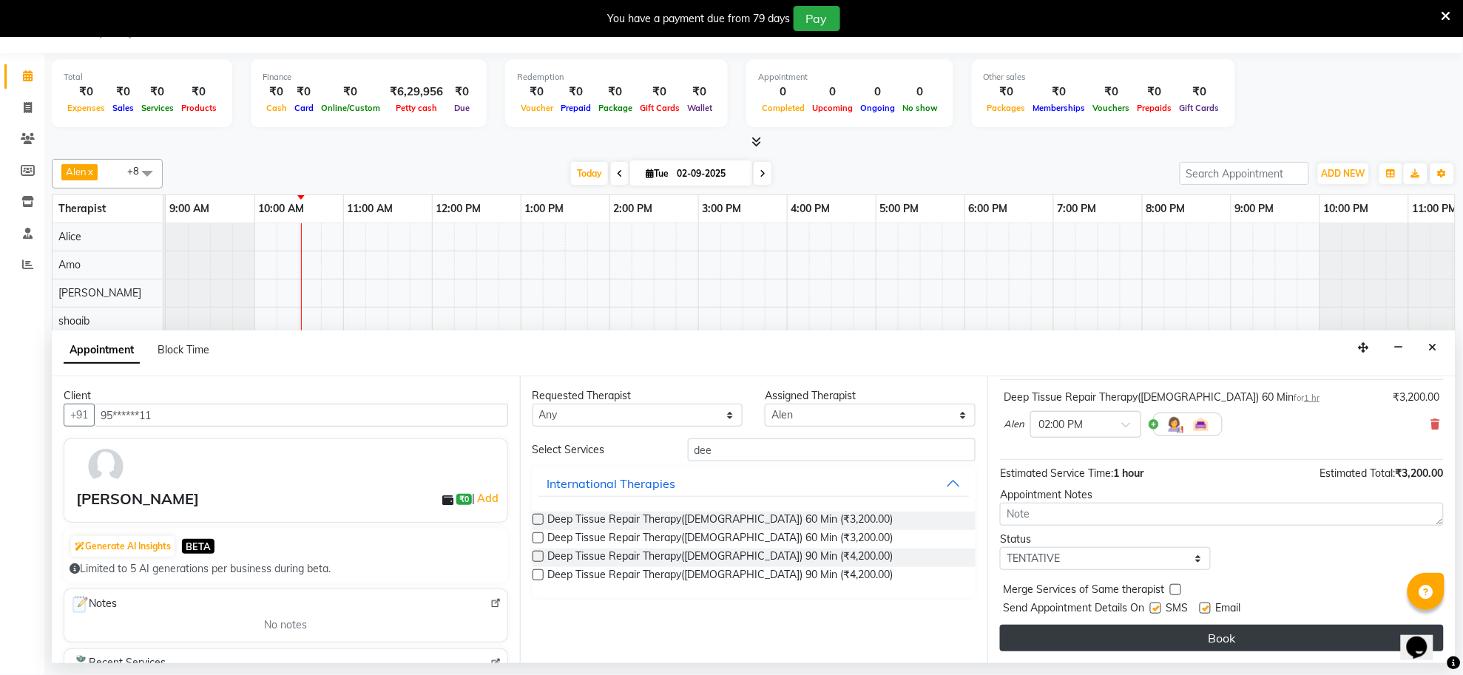
click at [1047, 640] on button "Book" at bounding box center [1222, 638] width 444 height 27
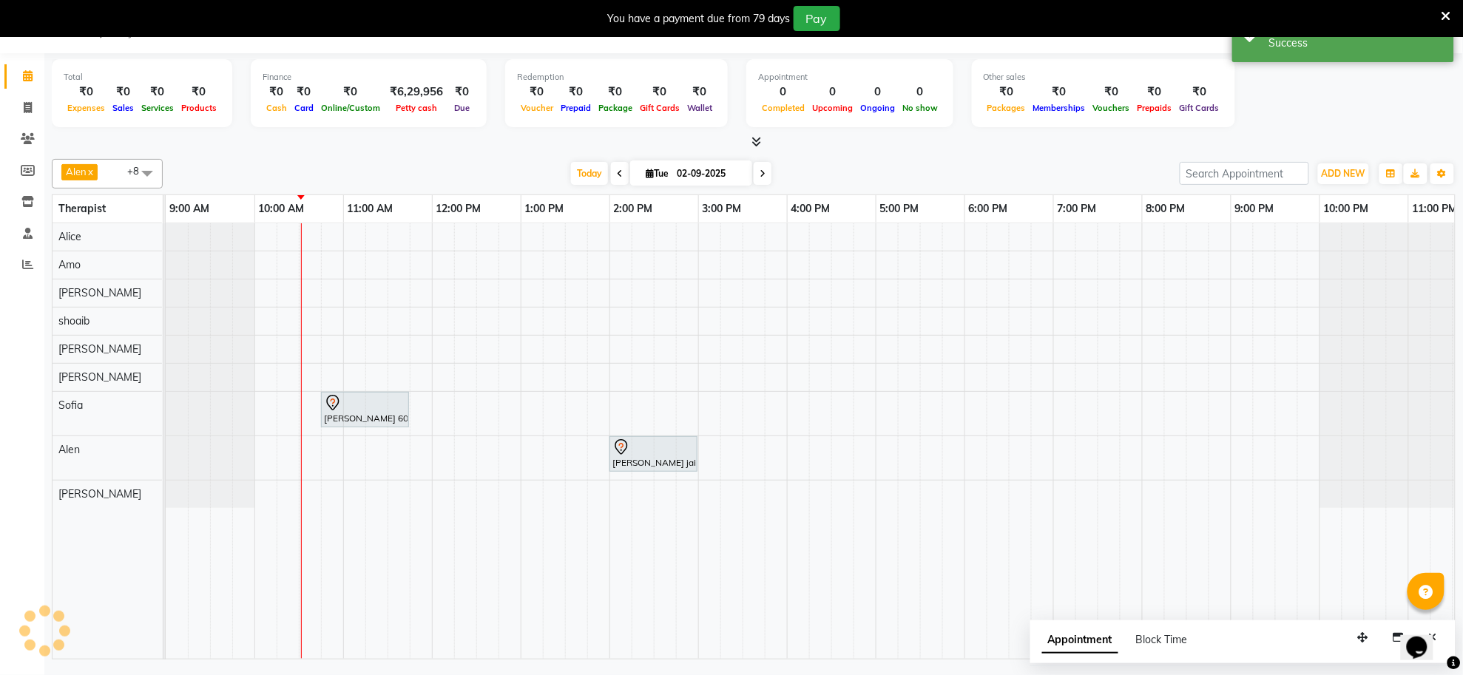
scroll to position [0, 0]
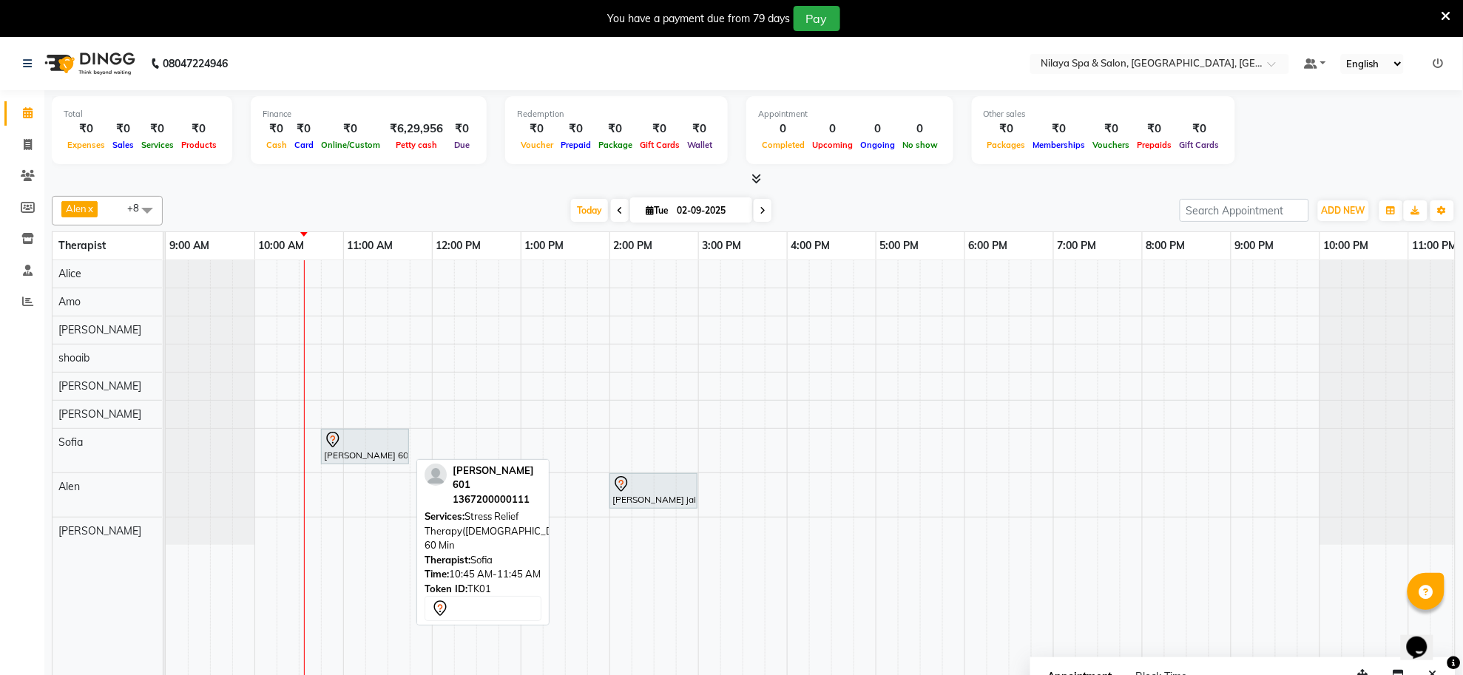
click at [375, 456] on div "[PERSON_NAME] 601, TK01, 10:45 AM-11:45 AM, Stress Relief Therapy([DEMOGRAPHIC_…" at bounding box center [364, 446] width 85 height 31
click at [391, 457] on div "[PERSON_NAME] 601, TK01, 10:45 AM-11:45 AM, Stress Relief Therapy([DEMOGRAPHIC_…" at bounding box center [364, 446] width 85 height 31
select select "7"
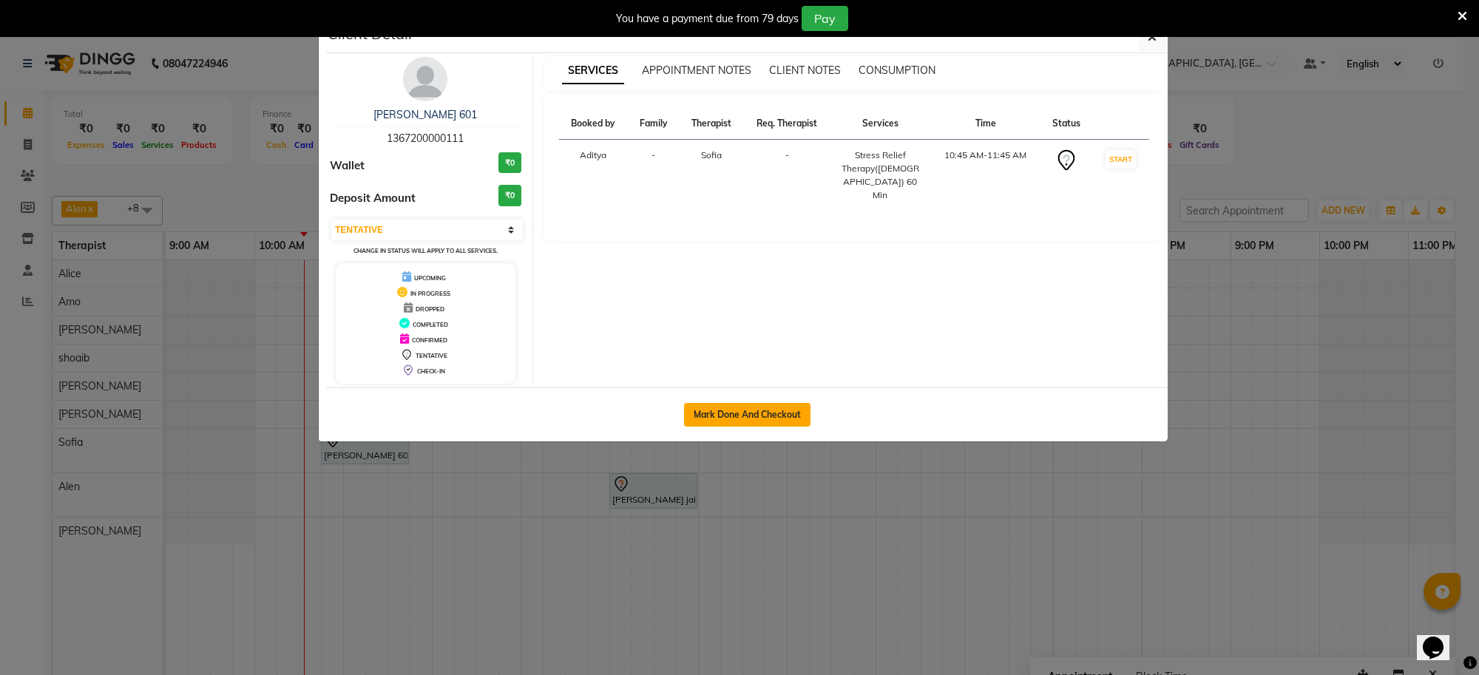
click at [727, 418] on button "Mark Done And Checkout" at bounding box center [747, 415] width 126 height 24
select select "service"
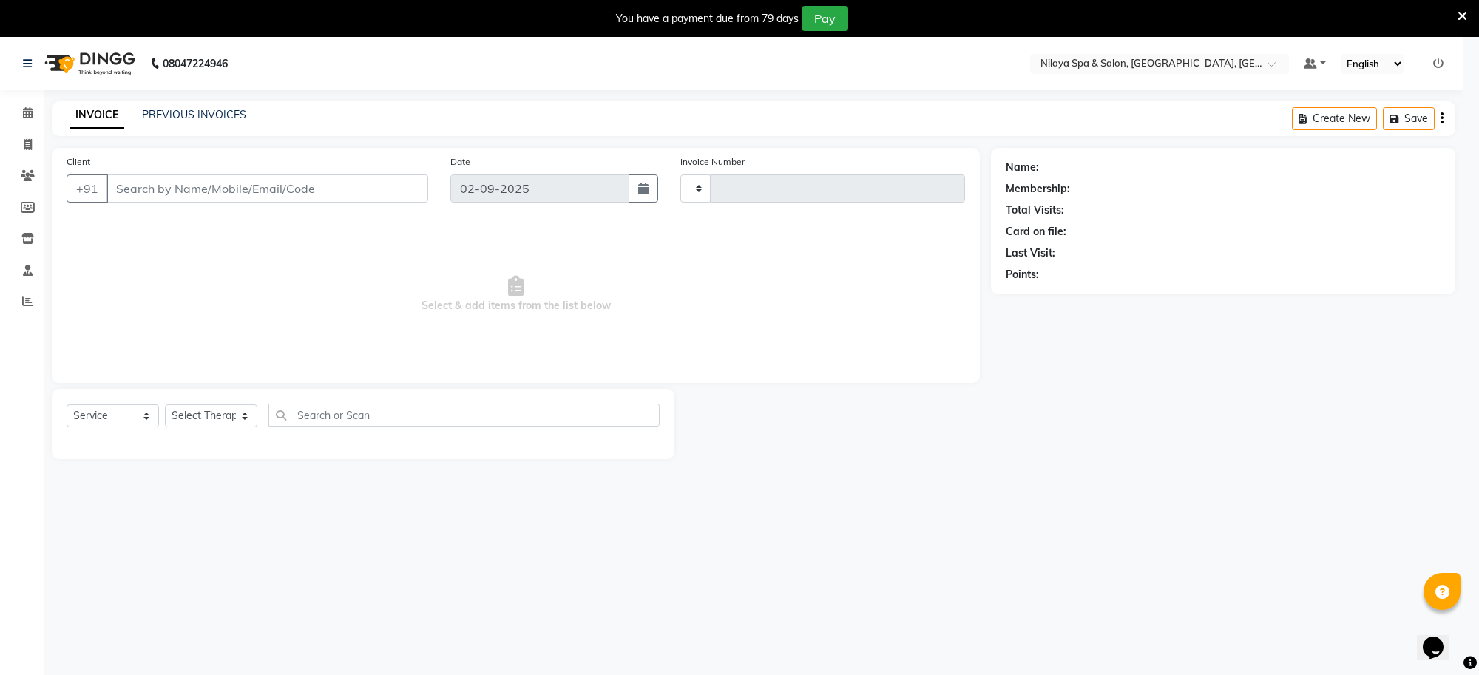
type input "1249"
select select "8283"
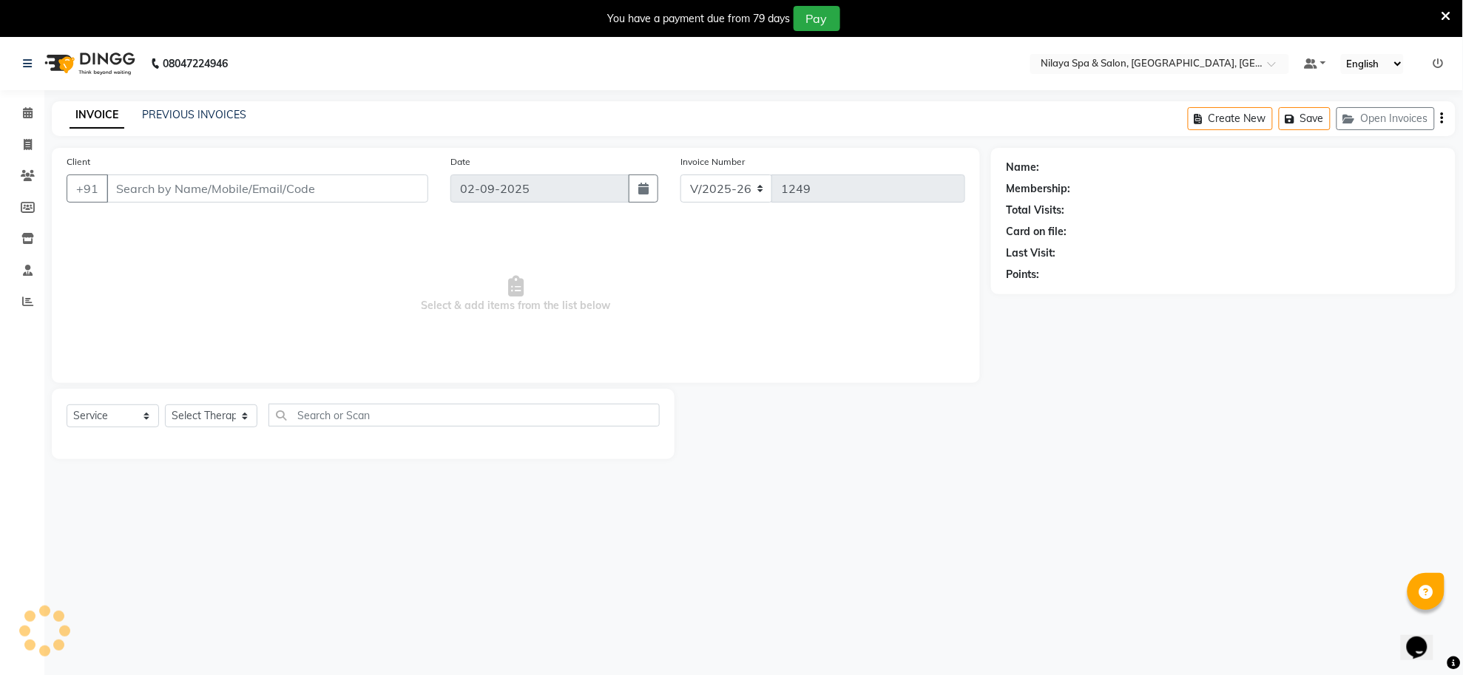
type input "13*********11"
select select "84324"
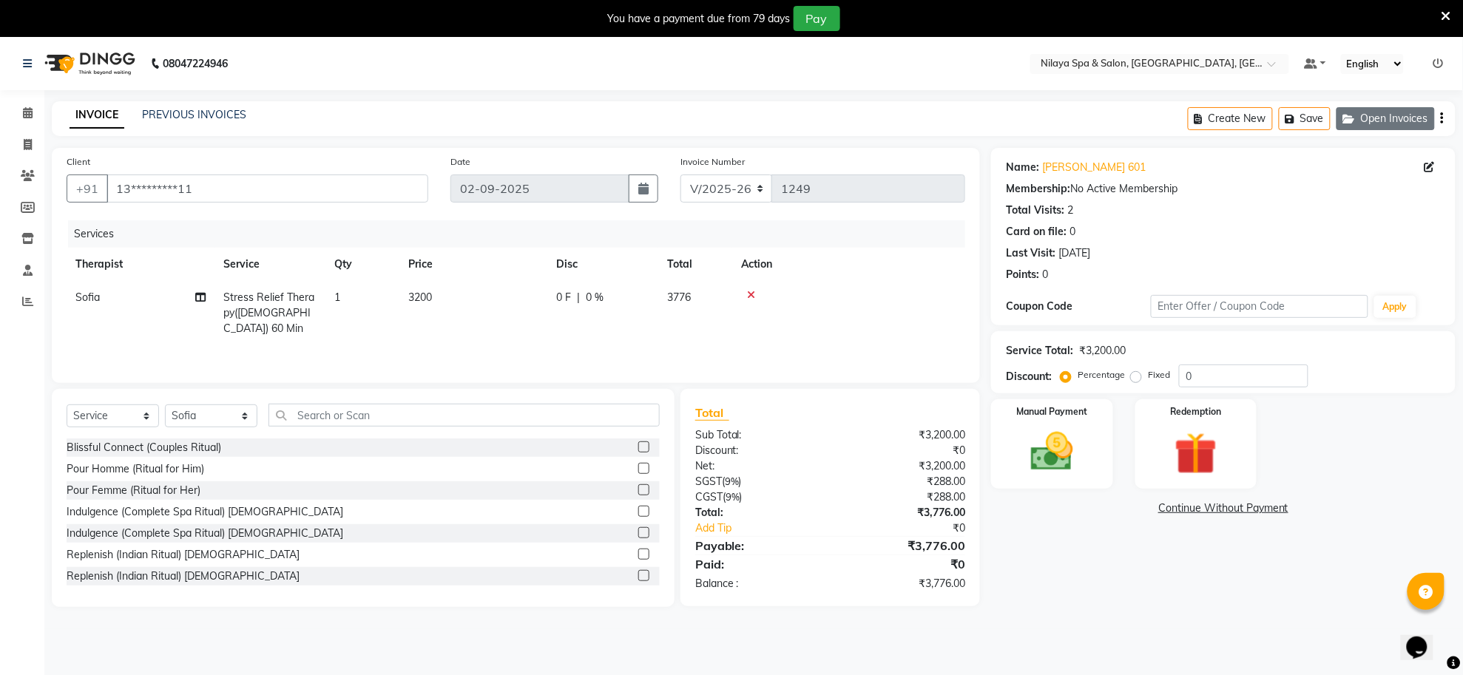
click at [1384, 117] on button "Open Invoices" at bounding box center [1385, 118] width 98 height 23
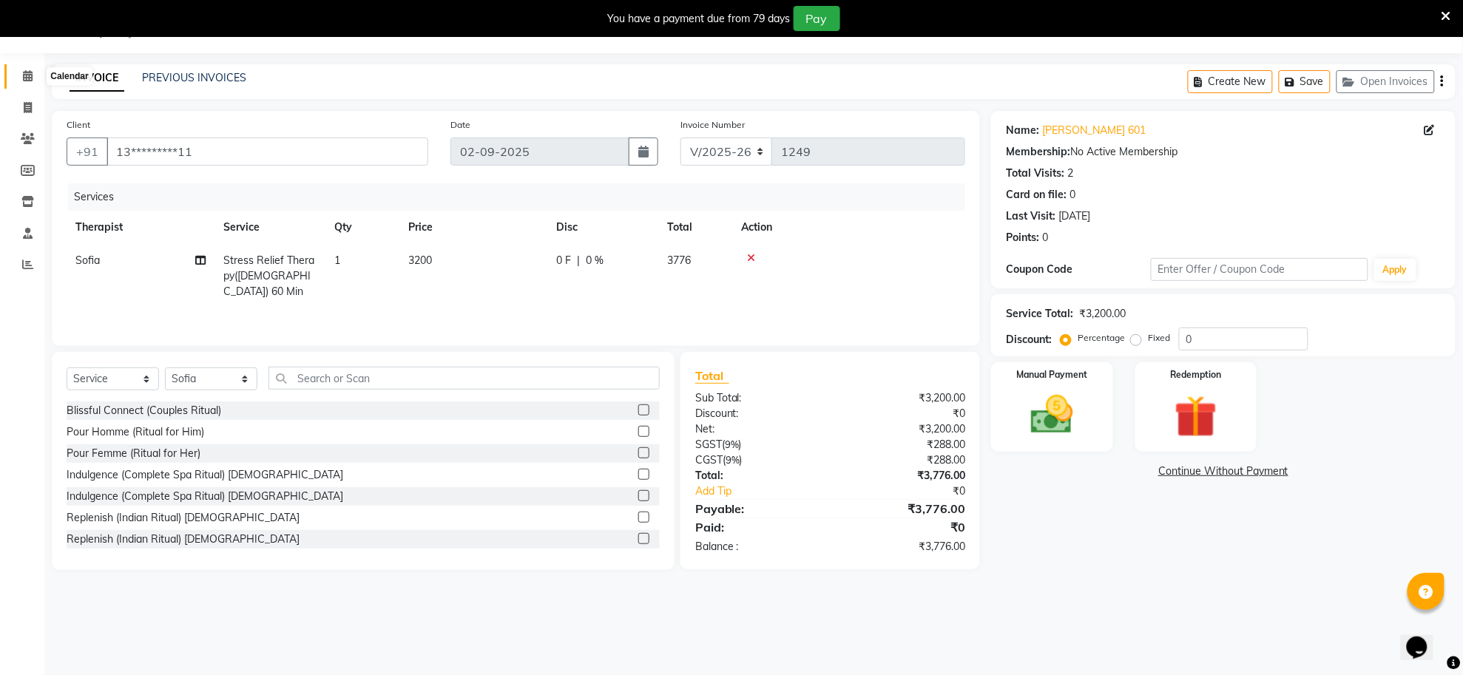
click at [27, 78] on icon at bounding box center [28, 75] width 10 height 11
